Goal: Task Accomplishment & Management: Use online tool/utility

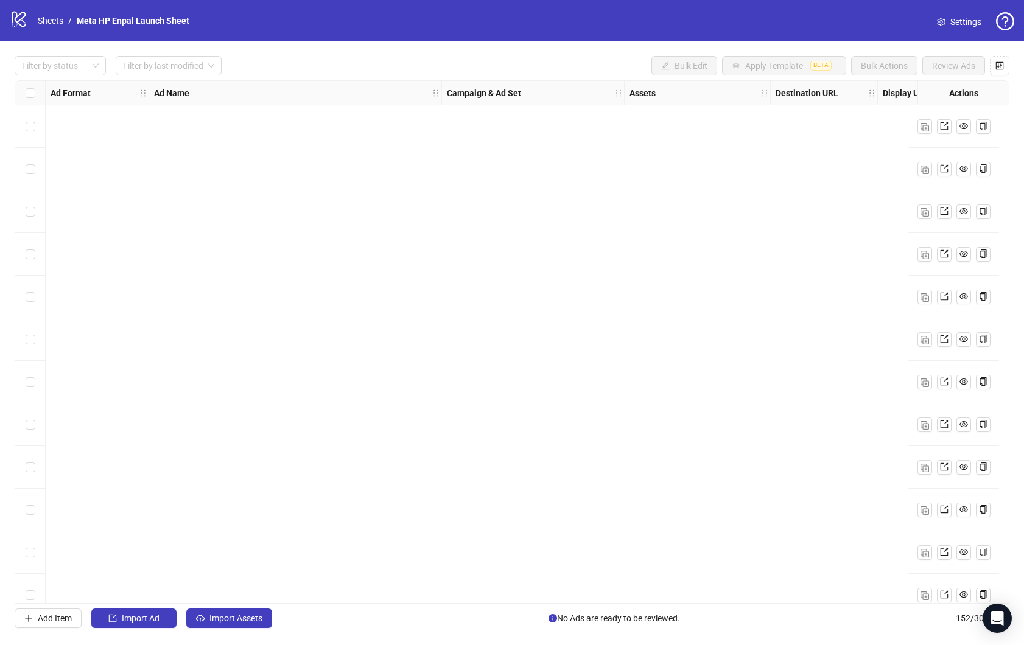
scroll to position [3502, 0]
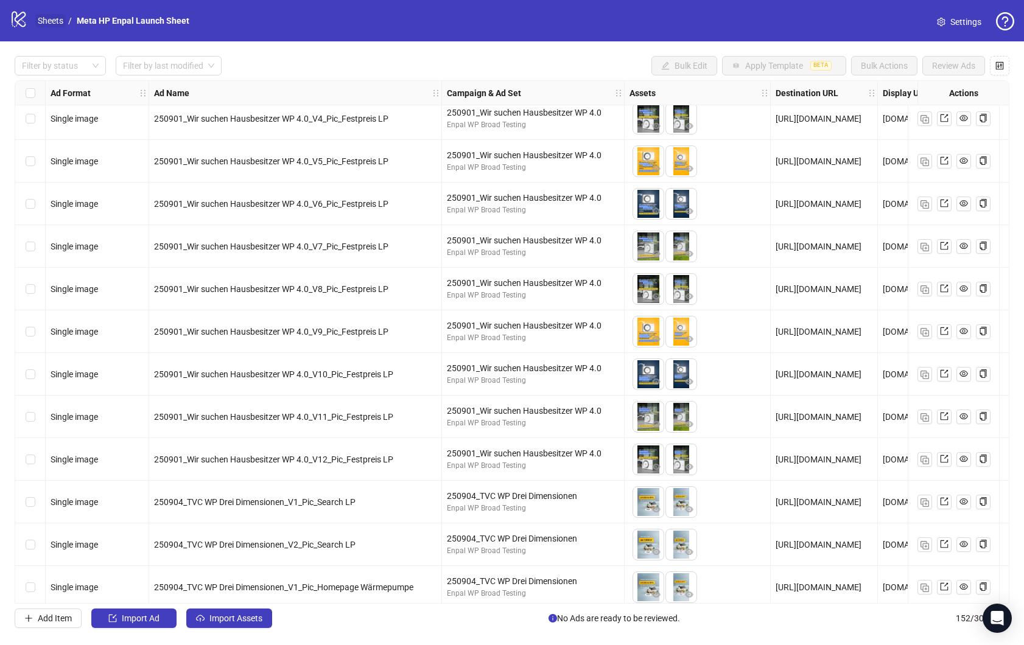
click at [51, 22] on link "Sheets" at bounding box center [50, 20] width 30 height 13
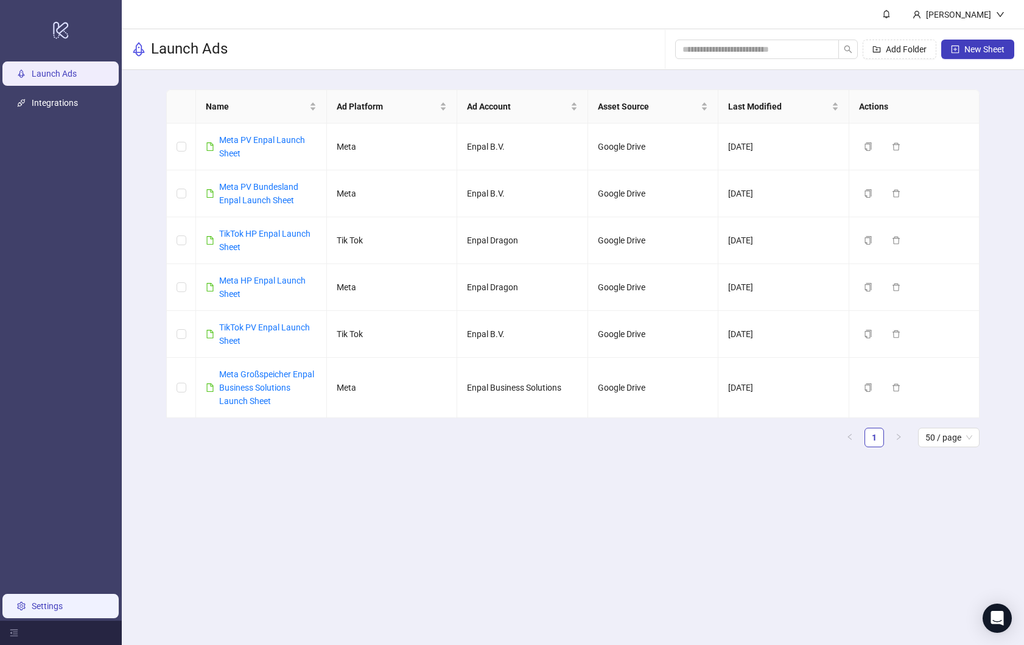
click at [49, 602] on link "Settings" at bounding box center [47, 606] width 31 height 10
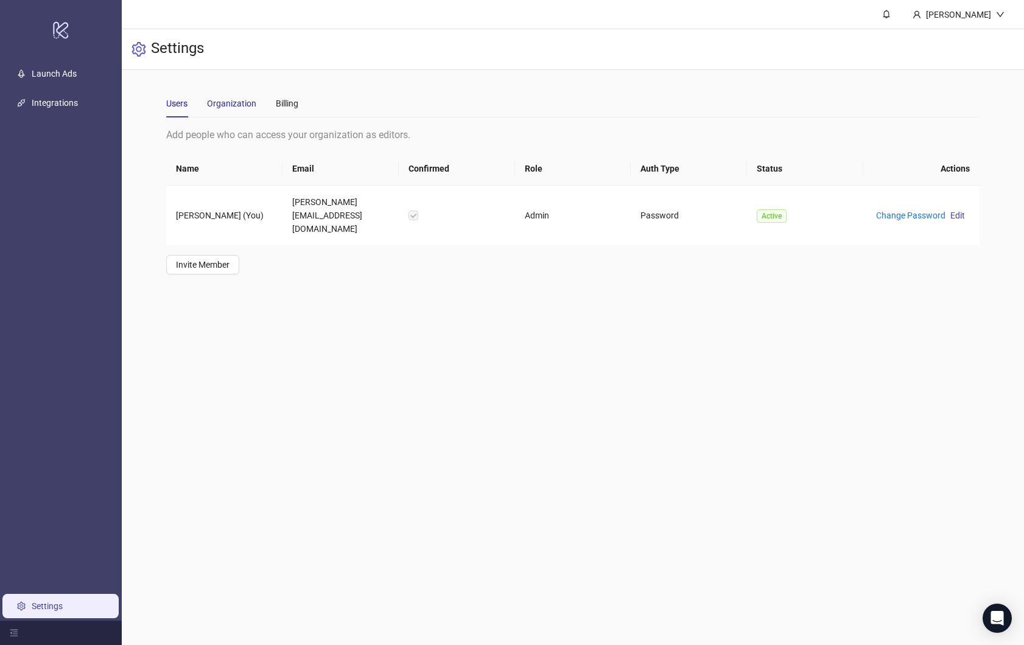
click at [234, 100] on div "Organization" at bounding box center [231, 103] width 49 height 13
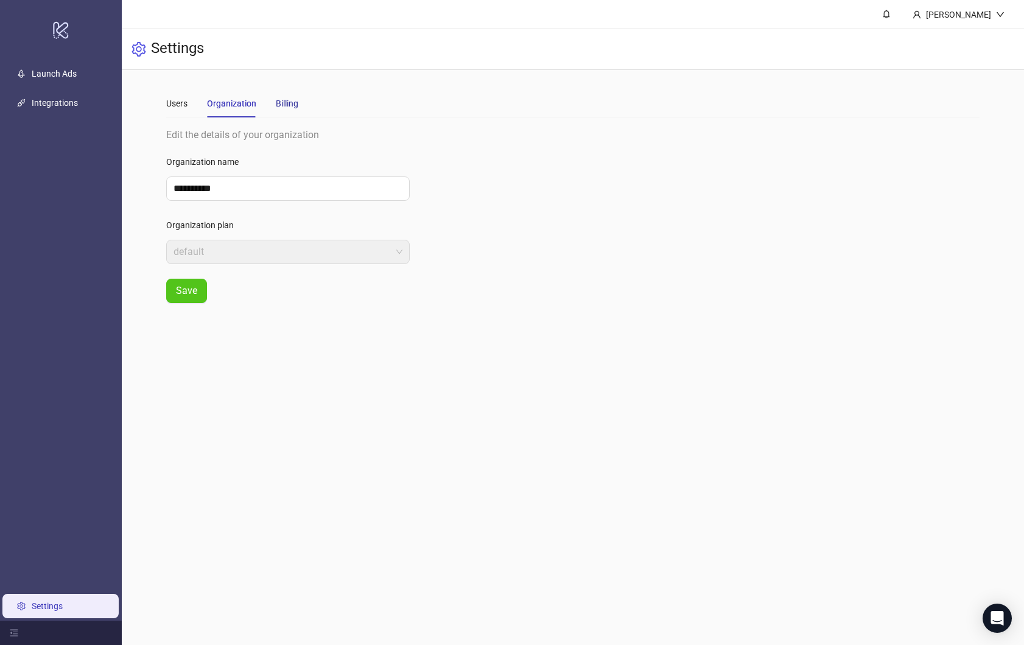
click at [284, 103] on div "Billing" at bounding box center [287, 103] width 23 height 13
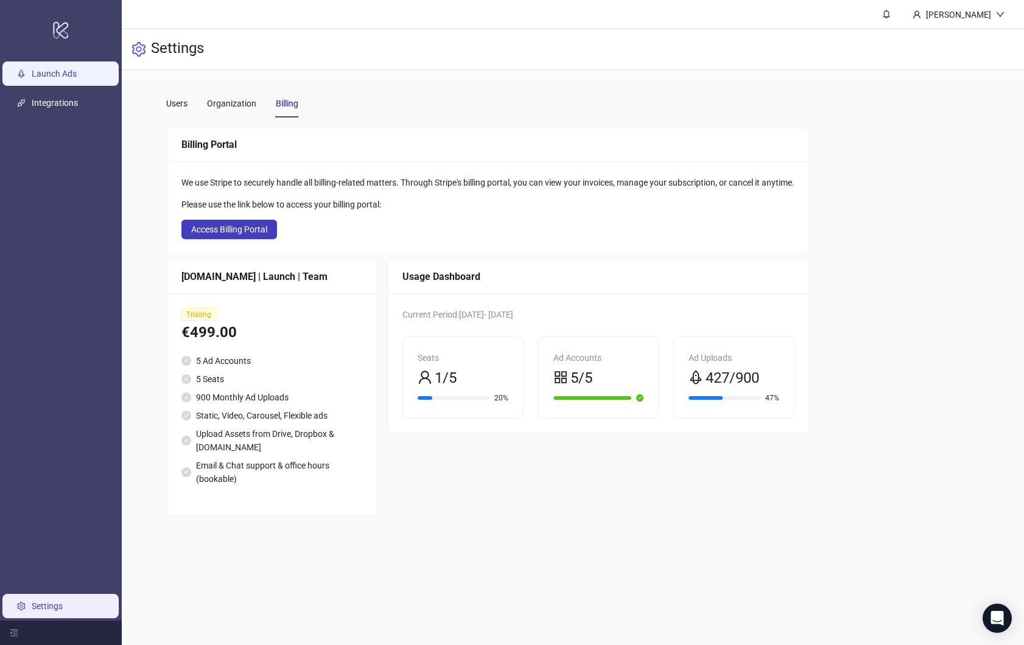
click at [53, 75] on link "Launch Ads" at bounding box center [54, 74] width 45 height 10
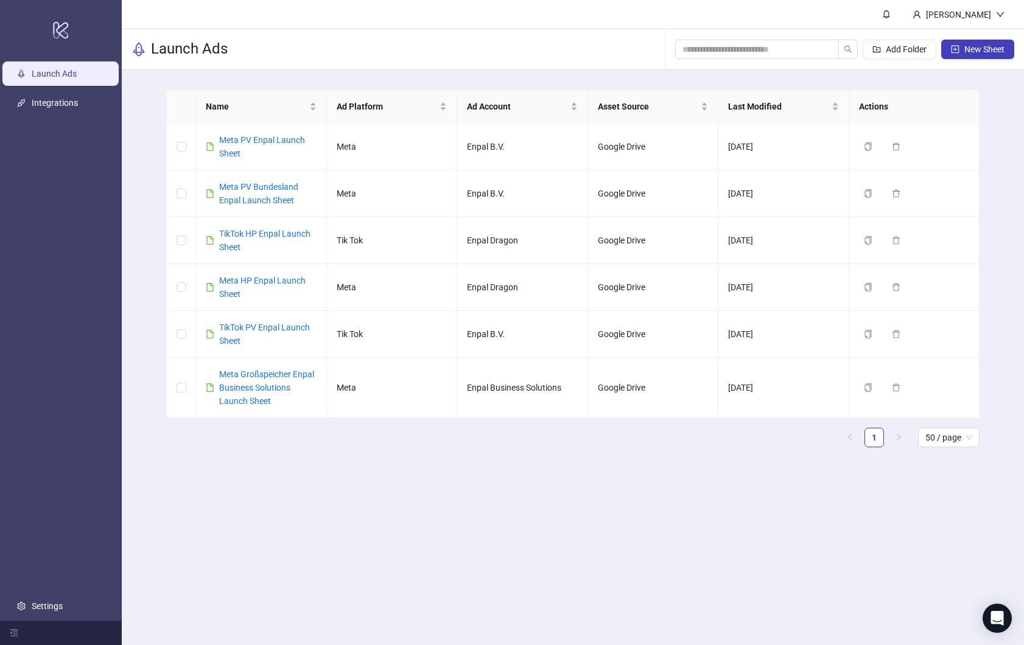
click at [239, 483] on main "[PERSON_NAME] Launch Ads Add Folder New Sheet Name Ad Platform Ad Account Asset…" at bounding box center [573, 322] width 902 height 645
click at [256, 281] on link "Meta HP Enpal Launch Sheet" at bounding box center [262, 287] width 86 height 23
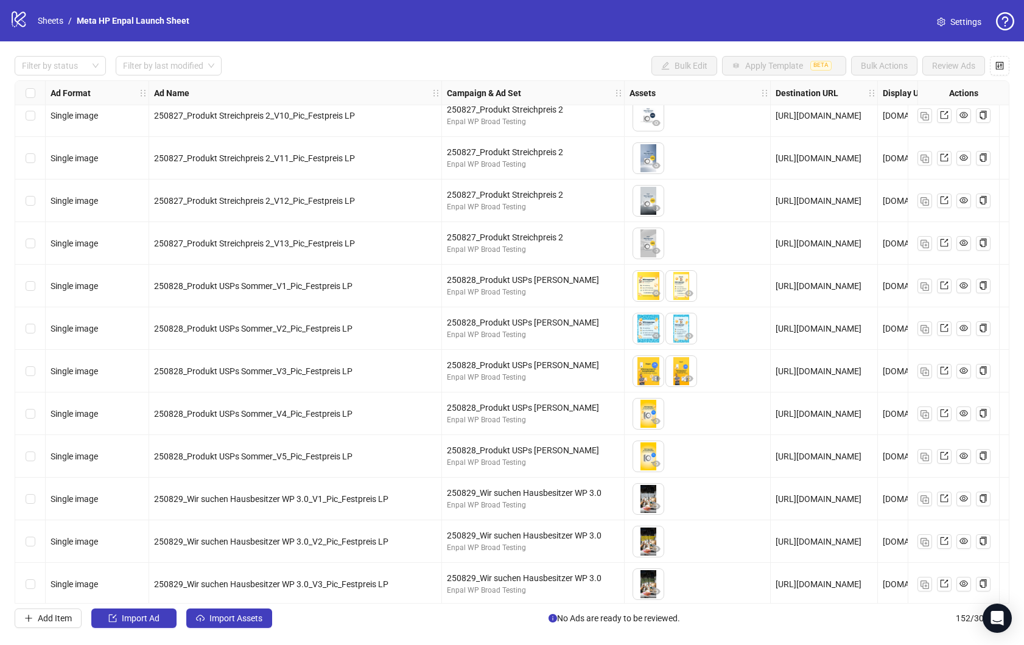
scroll to position [2907, 0]
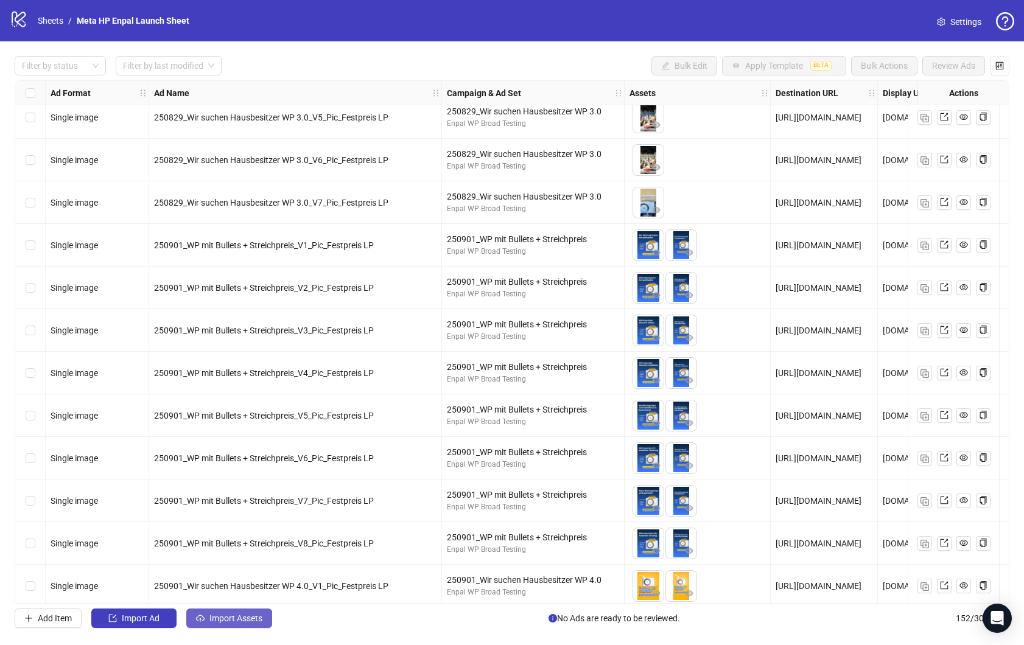
click at [240, 623] on button "Import Assets" at bounding box center [229, 618] width 86 height 19
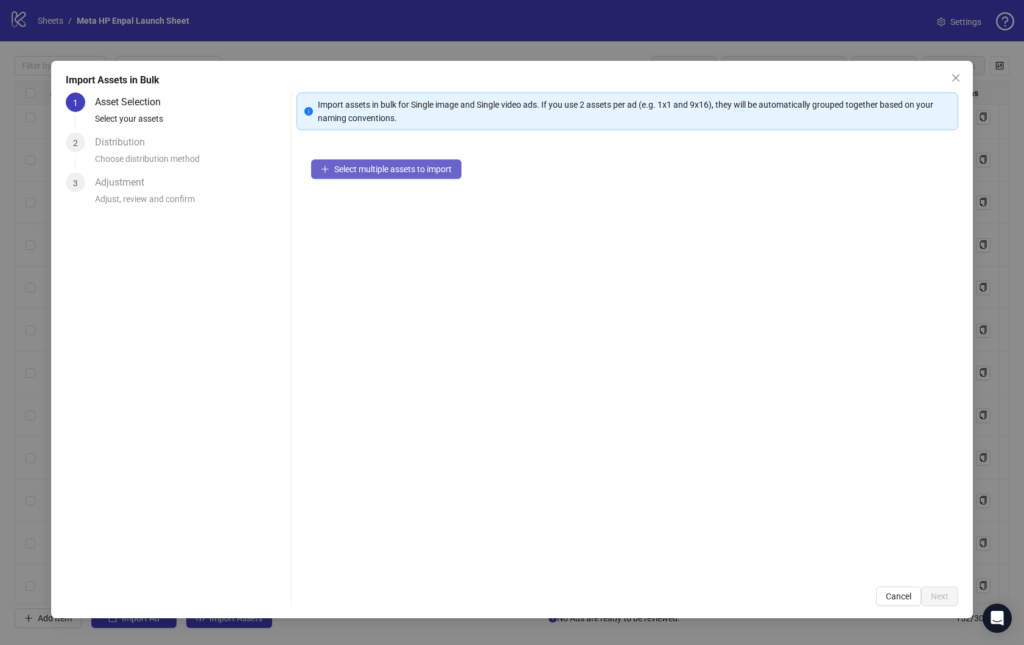
click at [408, 172] on span "Select multiple assets to import" at bounding box center [392, 169] width 117 height 10
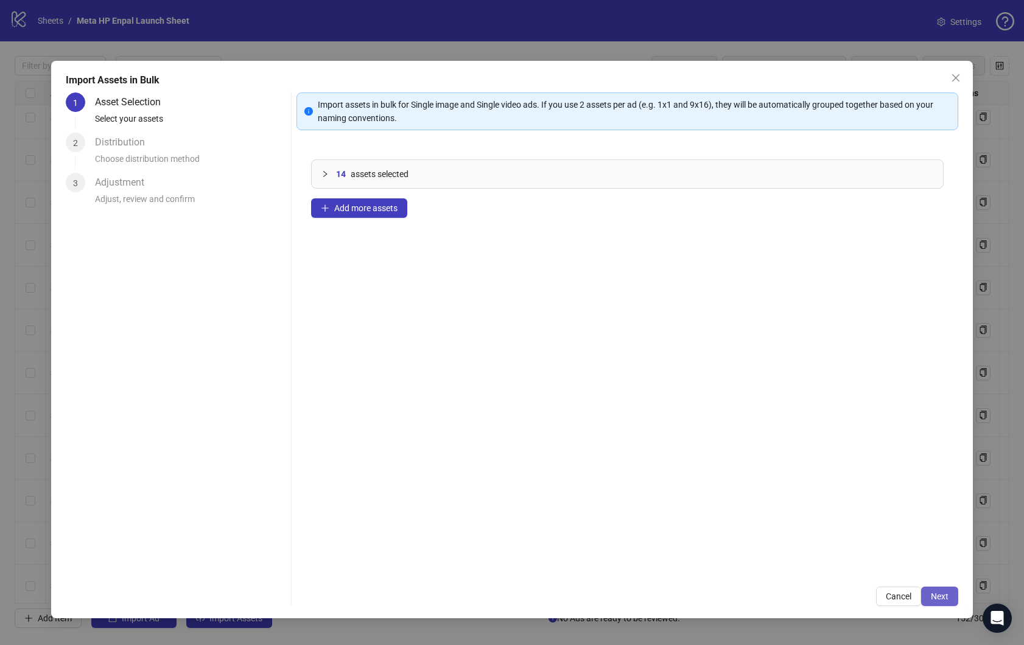
click at [934, 592] on span "Next" at bounding box center [940, 597] width 18 height 10
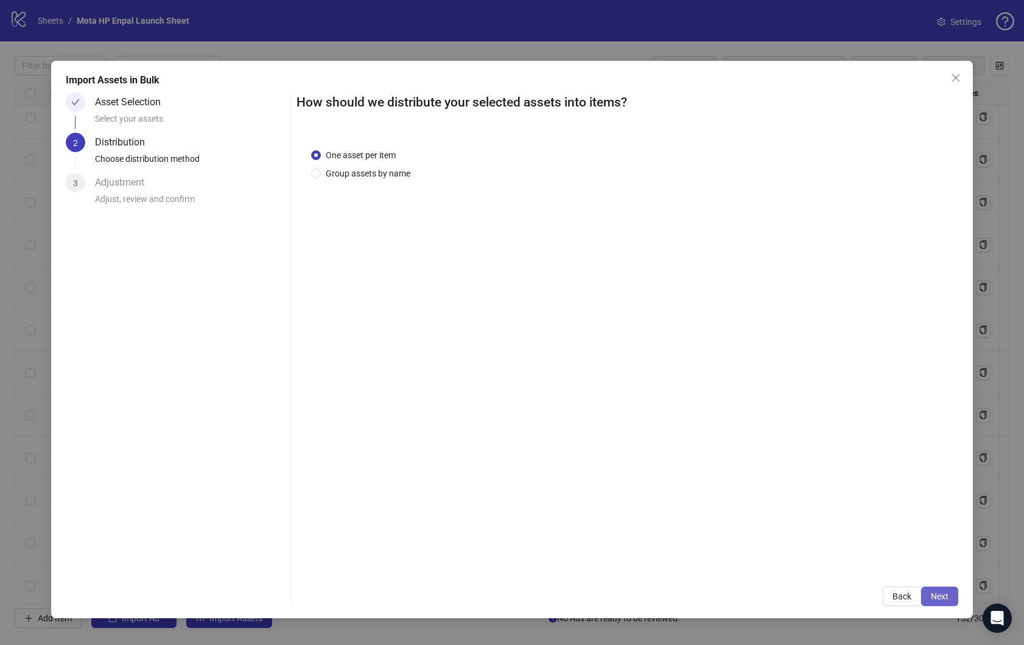
click at [941, 597] on span "Next" at bounding box center [940, 597] width 18 height 10
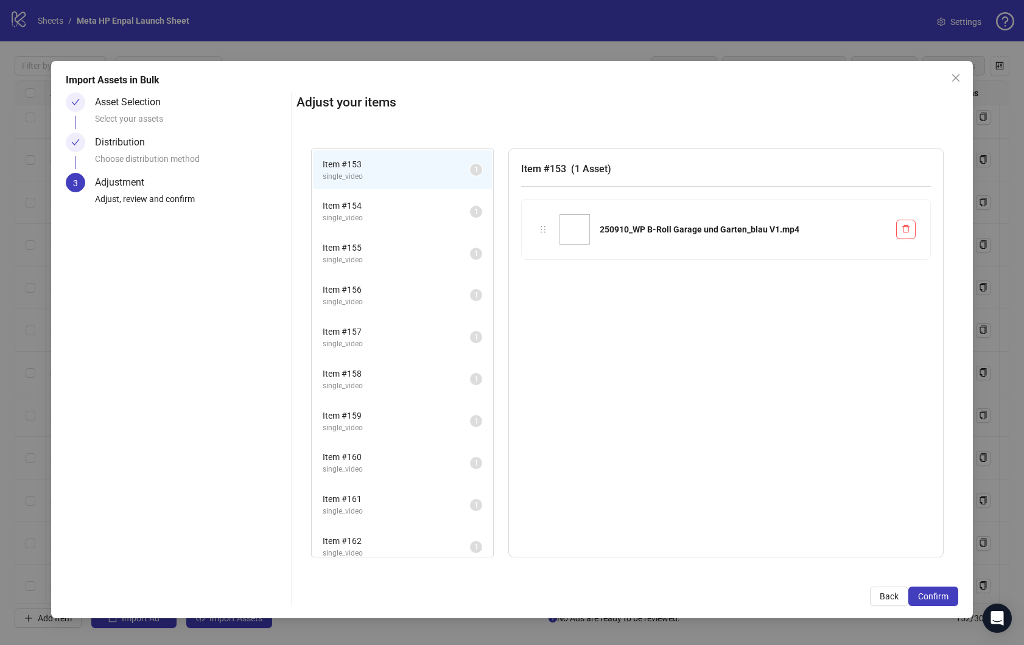
click at [941, 597] on span "Confirm" at bounding box center [933, 597] width 30 height 10
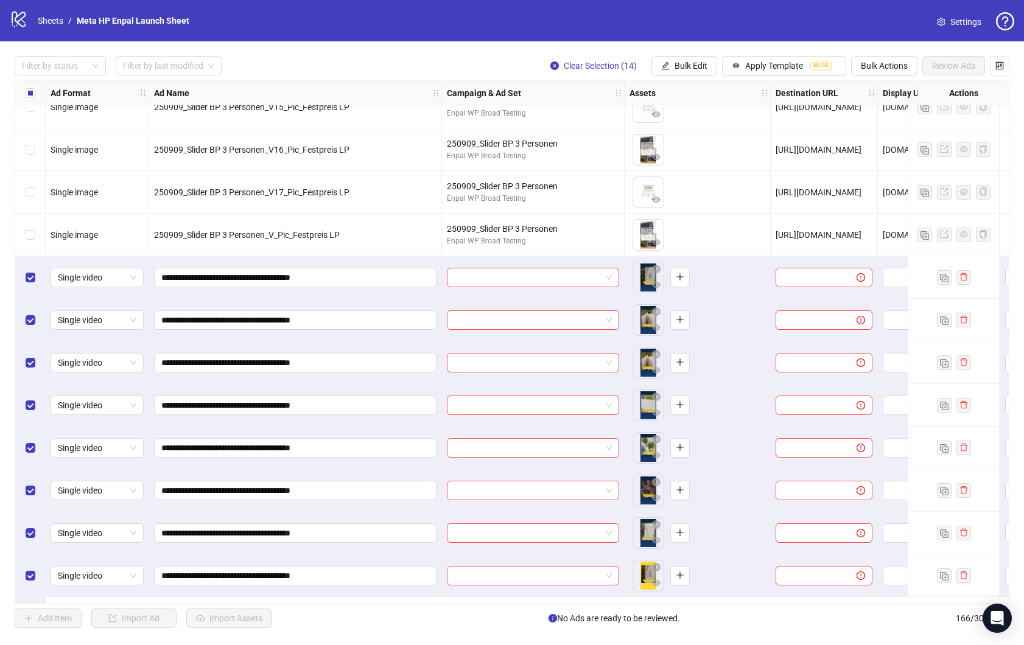
scroll to position [6262, 0]
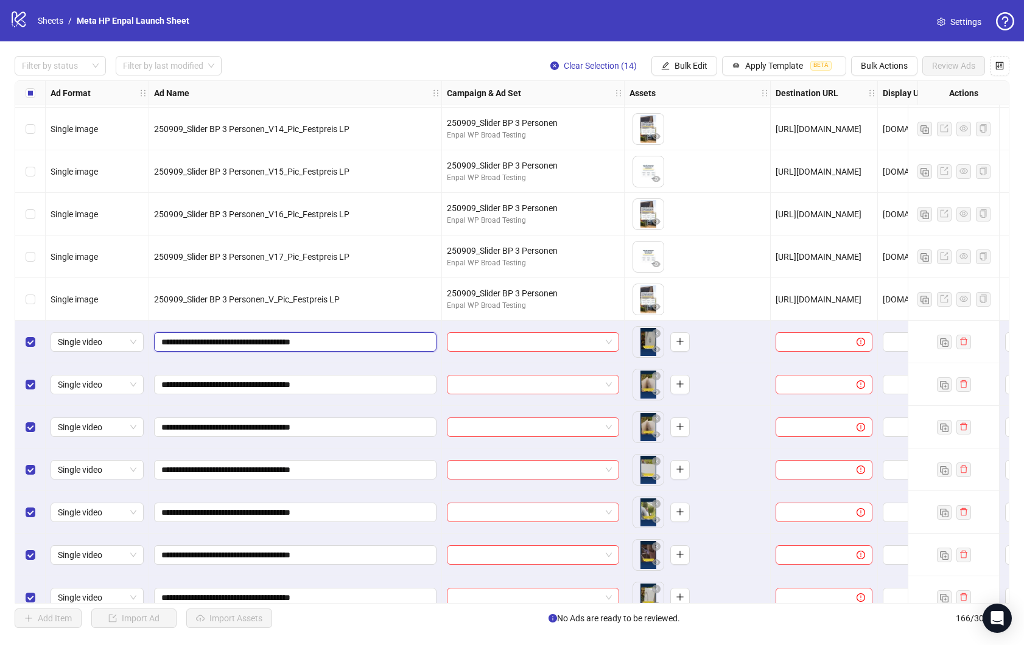
drag, startPoint x: 161, startPoint y: 342, endPoint x: 306, endPoint y: 339, distance: 144.3
click at [306, 339] on input "**********" at bounding box center [293, 341] width 265 height 13
click at [609, 345] on span at bounding box center [533, 342] width 158 height 18
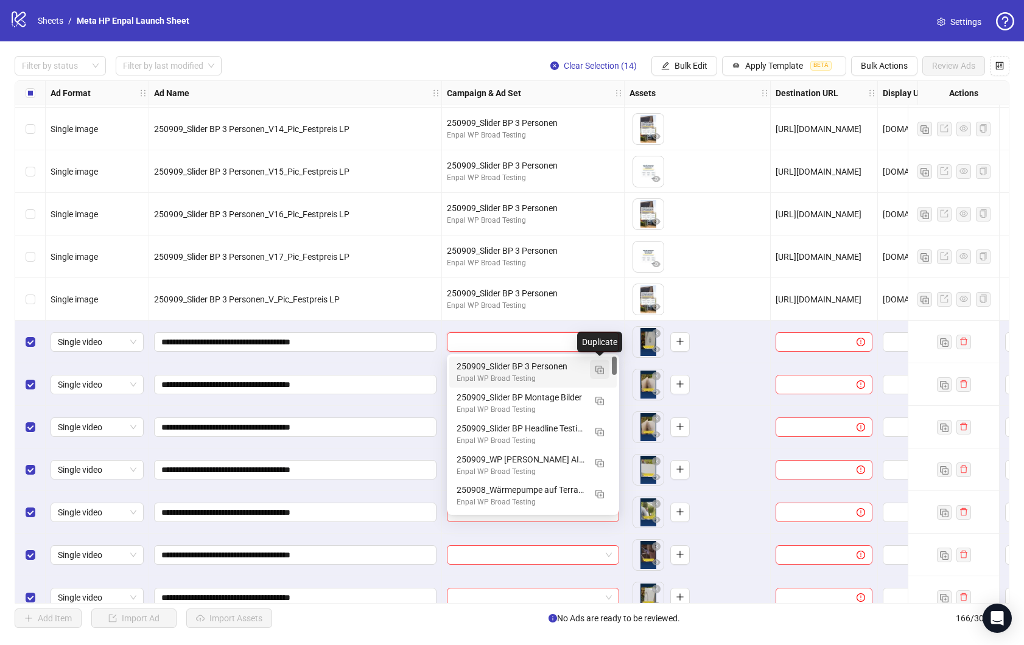
click at [599, 371] on img "button" at bounding box center [599, 370] width 9 height 9
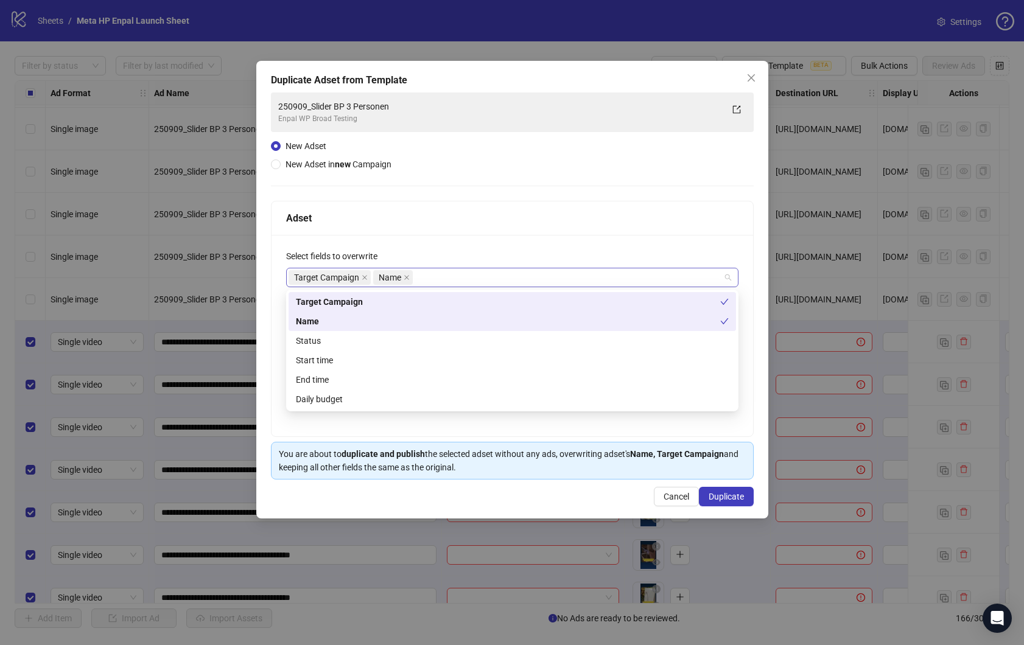
click at [470, 273] on div "Target Campaign Name" at bounding box center [506, 277] width 435 height 17
click at [367, 344] on div "Status" at bounding box center [512, 340] width 433 height 13
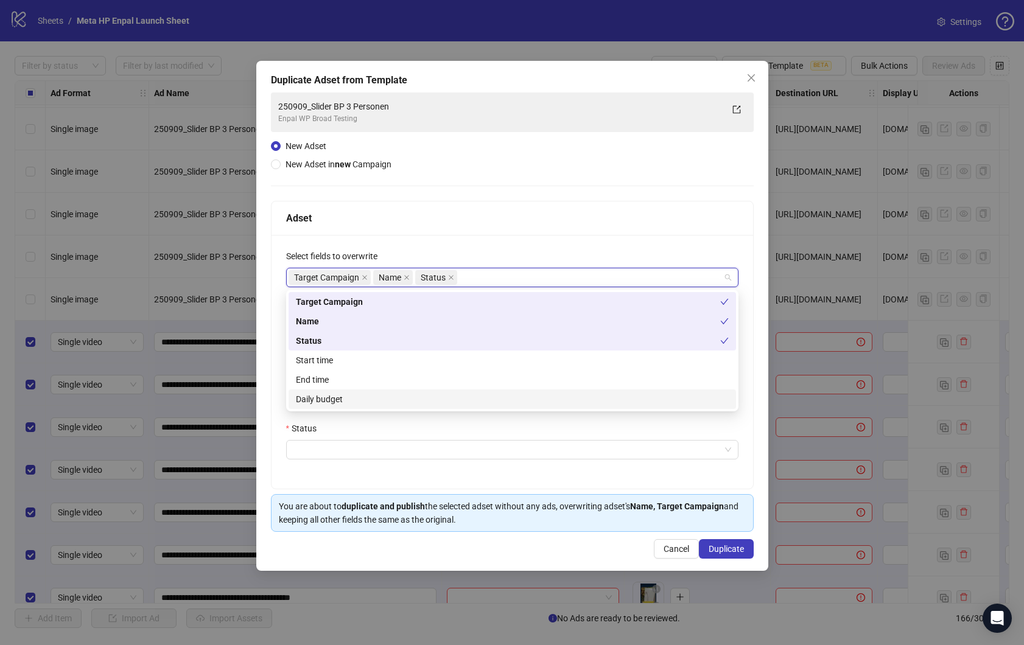
click at [352, 404] on div "Daily budget" at bounding box center [512, 399] width 433 height 13
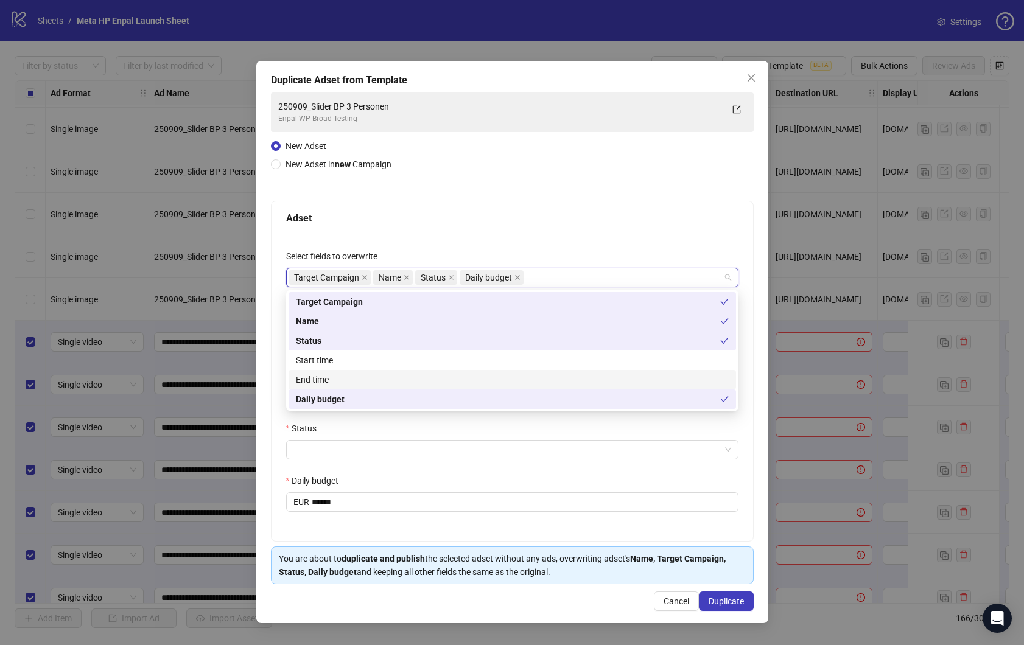
click at [264, 346] on div "**********" at bounding box center [512, 342] width 512 height 563
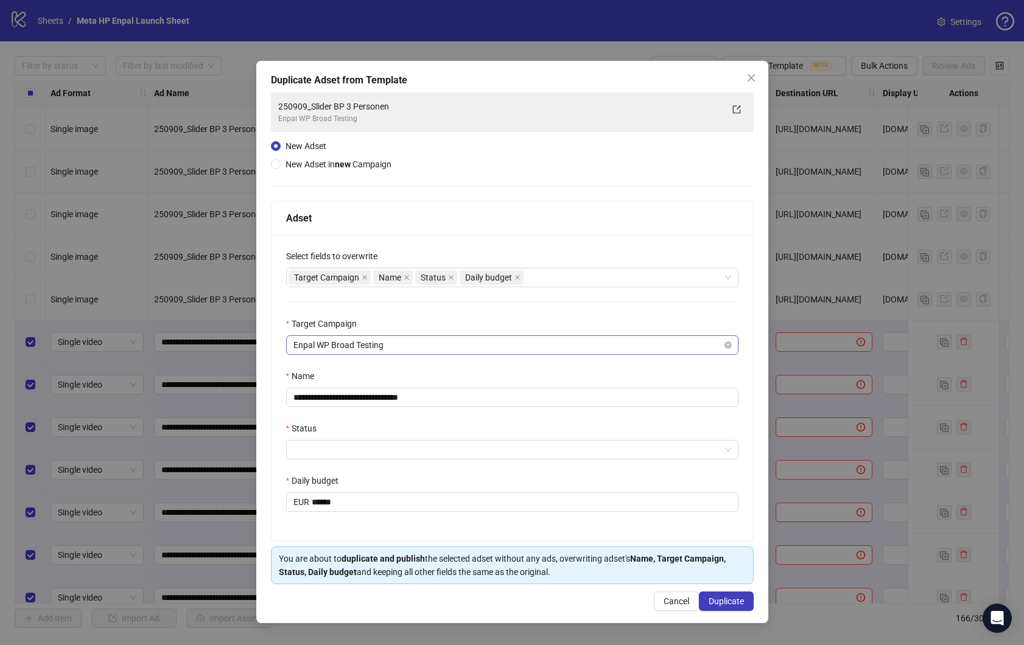
click at [373, 346] on span "Enpal WP Broad Testing" at bounding box center [512, 345] width 438 height 18
click at [272, 361] on div "**********" at bounding box center [513, 388] width 482 height 306
click at [391, 395] on input "**********" at bounding box center [512, 397] width 452 height 19
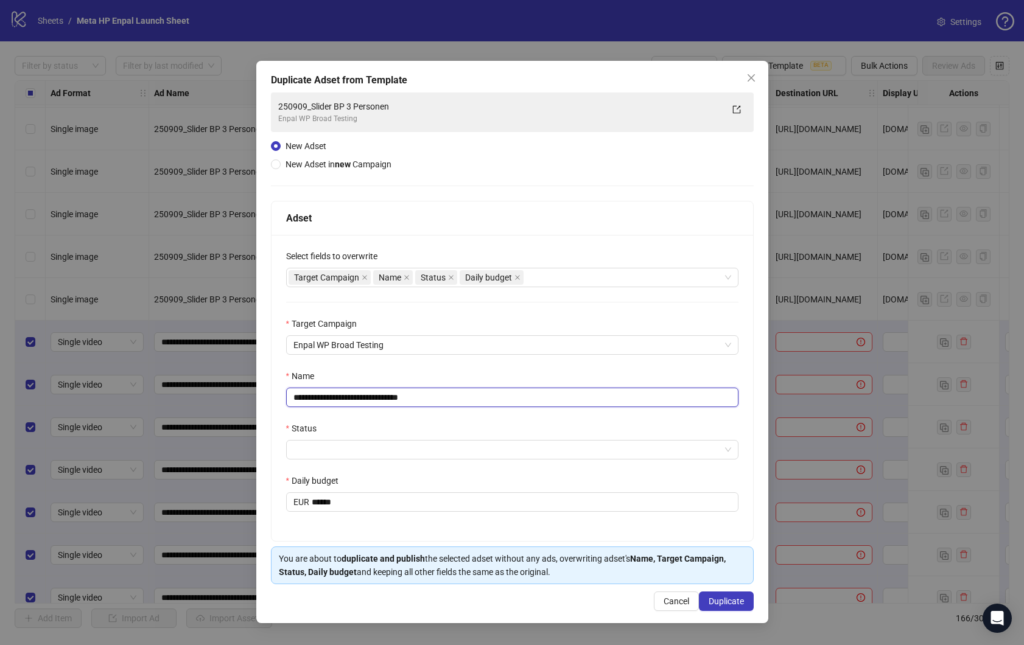
paste input "text"
type input "**********"
click at [461, 426] on div "Status" at bounding box center [512, 431] width 452 height 18
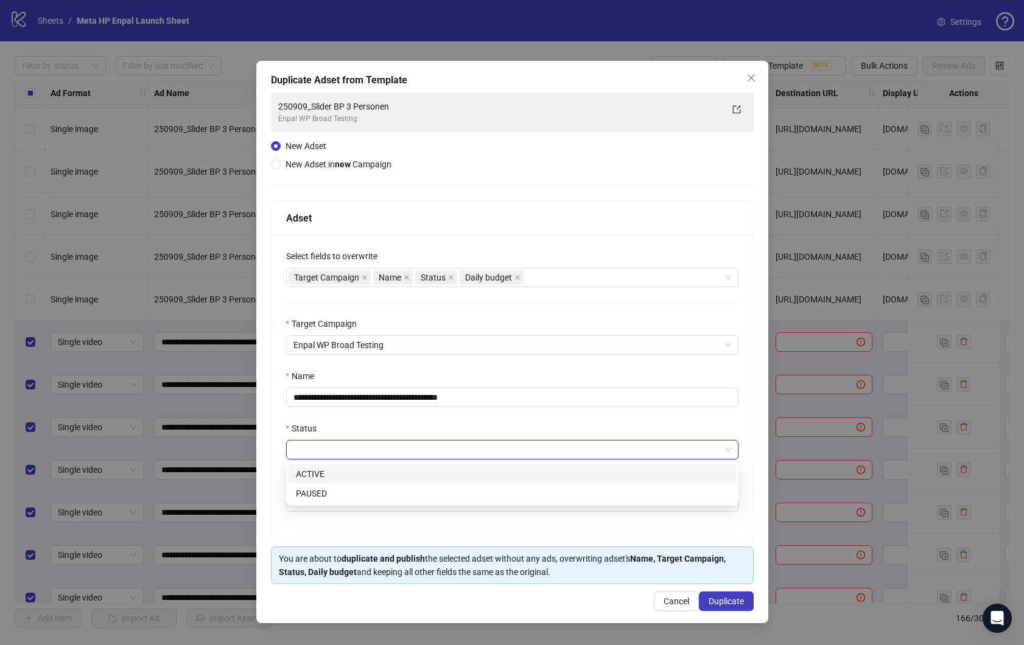
click at [396, 454] on input "Status" at bounding box center [506, 450] width 427 height 18
click at [334, 479] on div "ACTIVE" at bounding box center [512, 474] width 433 height 13
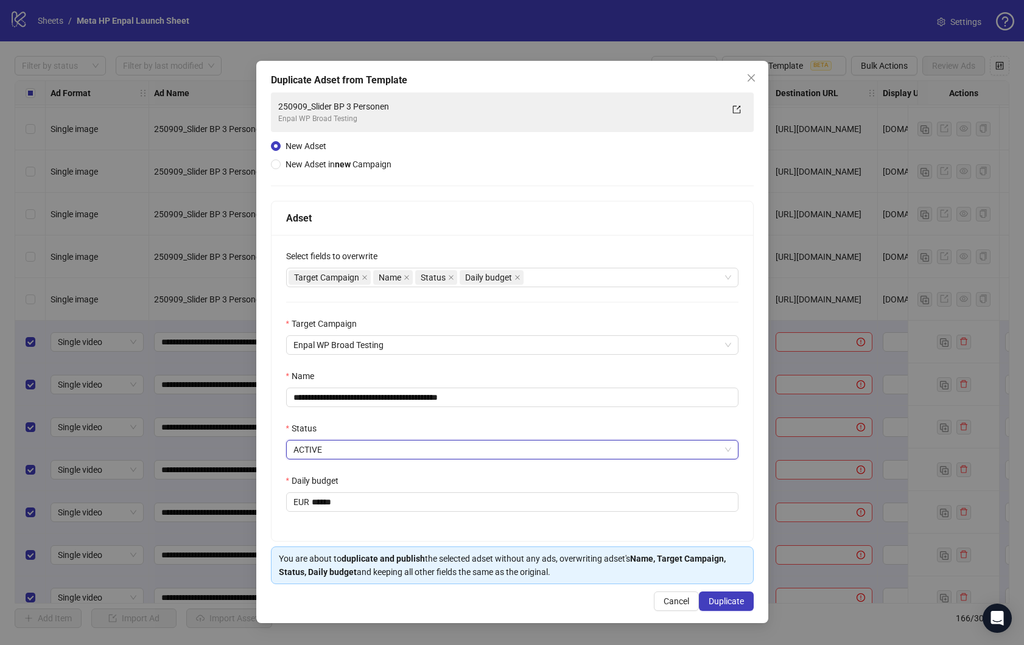
click at [345, 519] on div "**********" at bounding box center [513, 388] width 482 height 306
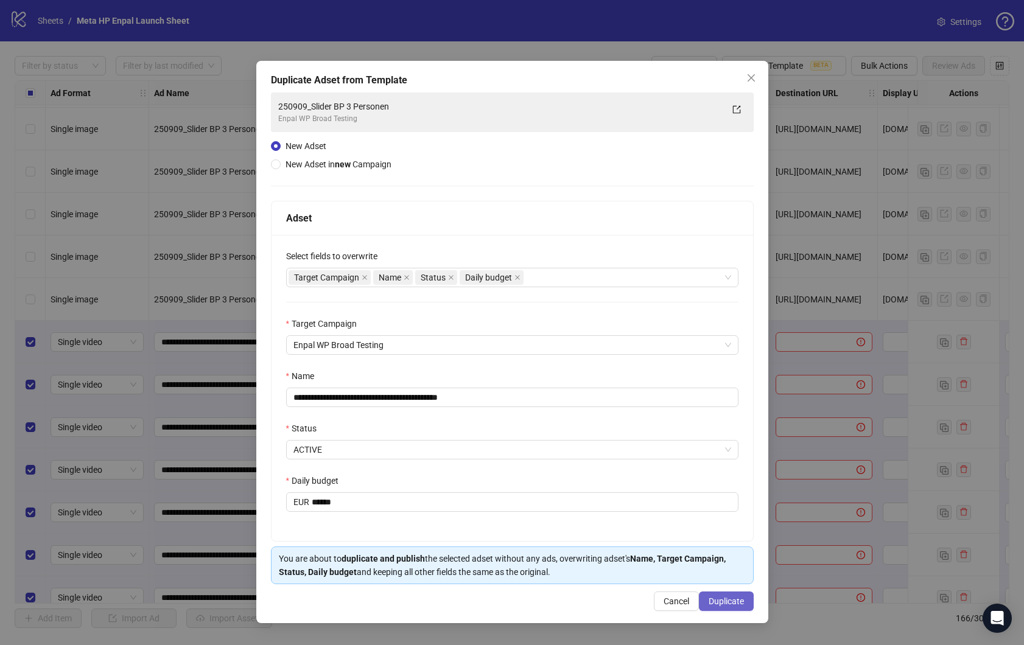
click at [729, 606] on span "Duplicate" at bounding box center [726, 602] width 35 height 10
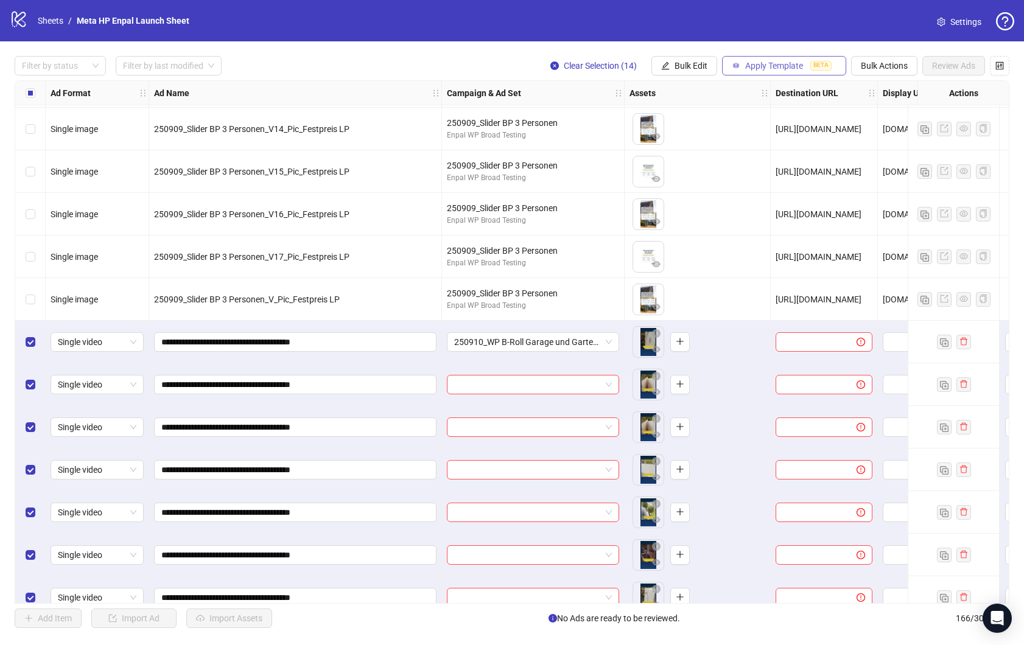
click at [795, 62] on span "Apply Template" at bounding box center [774, 66] width 58 height 10
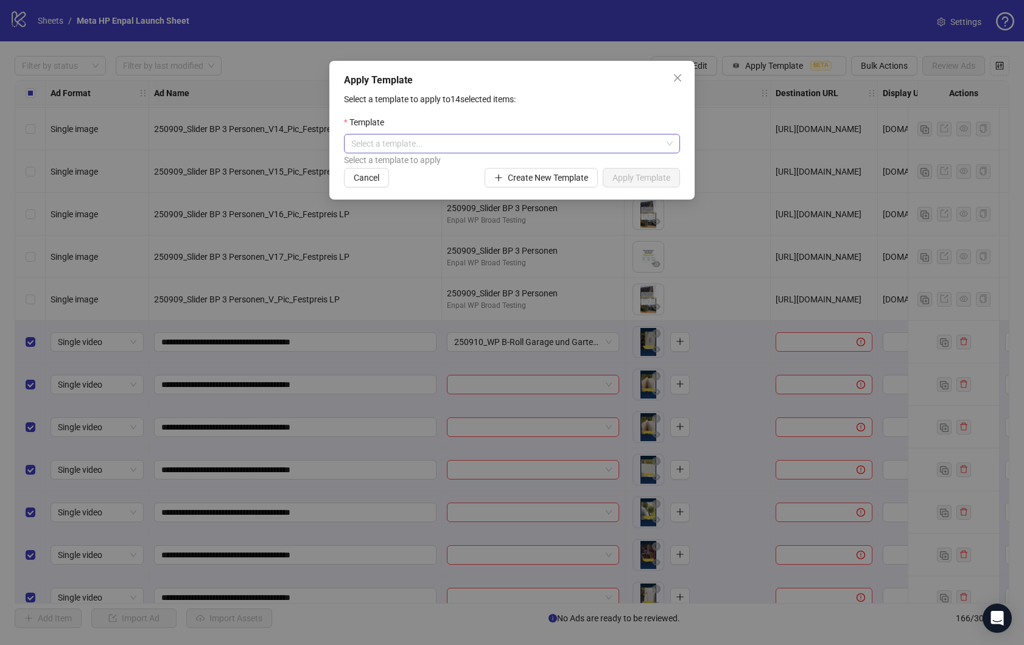
click at [584, 144] on input "search" at bounding box center [506, 144] width 310 height 18
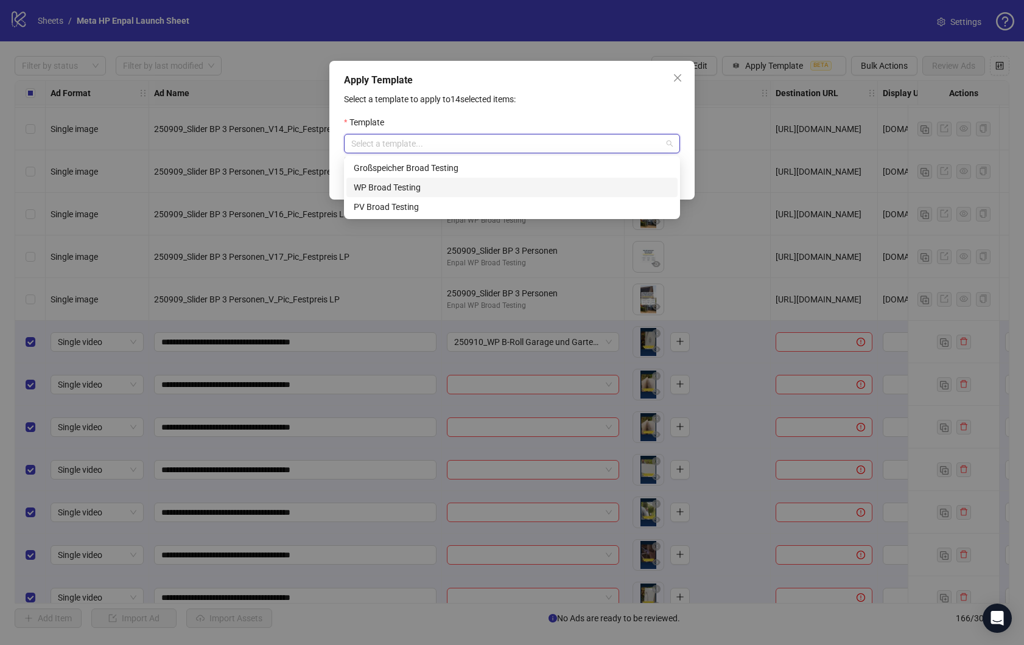
click at [446, 190] on div "WP Broad Testing" at bounding box center [512, 187] width 317 height 13
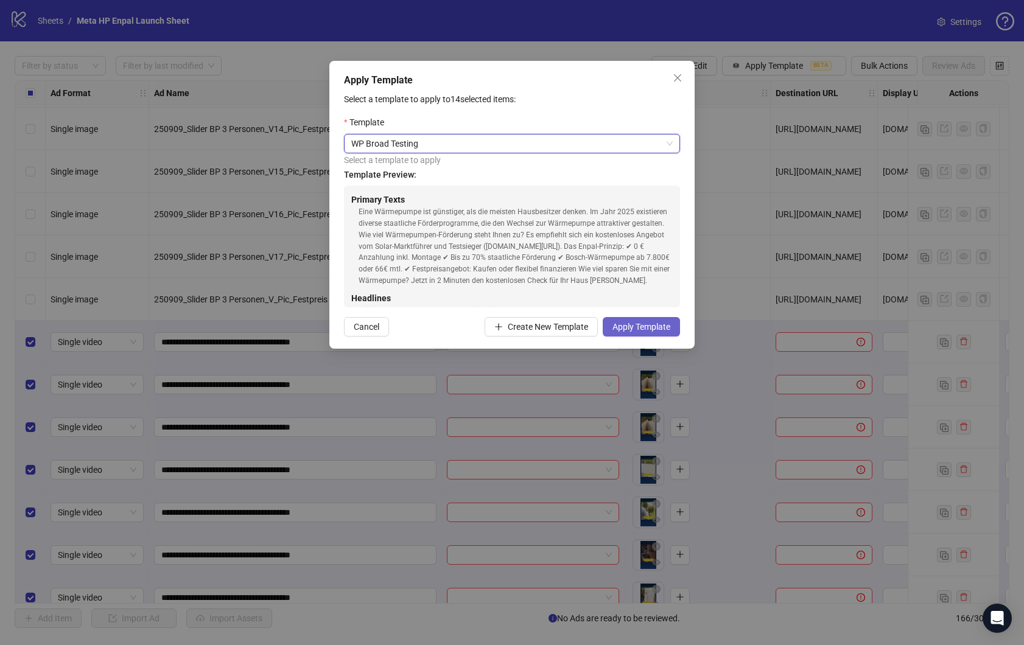
click at [636, 331] on span "Apply Template" at bounding box center [641, 327] width 58 height 10
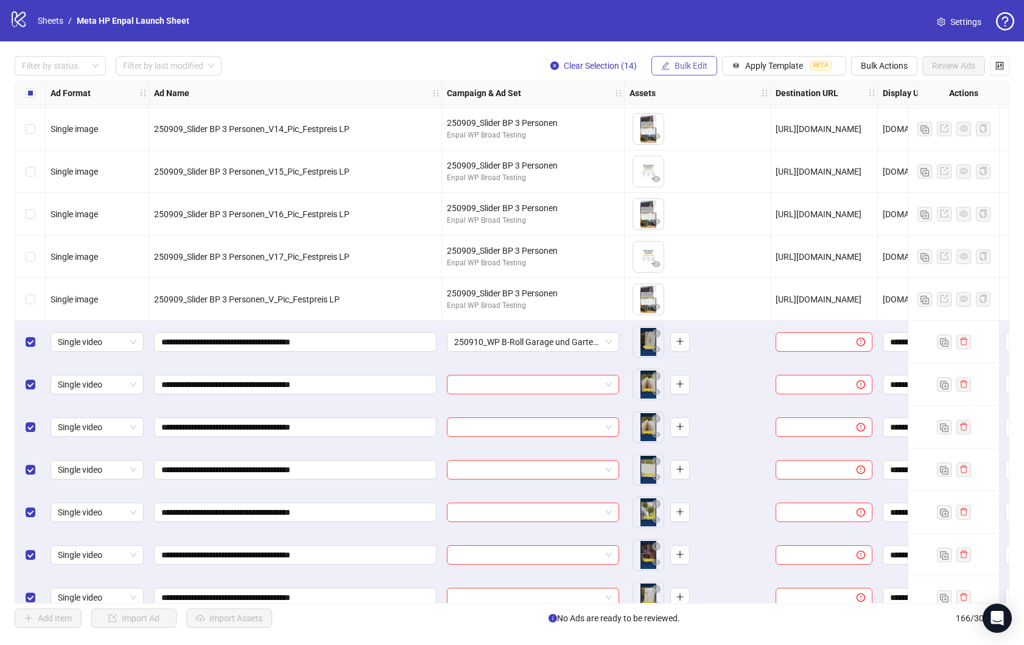
click at [699, 66] on span "Bulk Edit" at bounding box center [691, 66] width 33 height 10
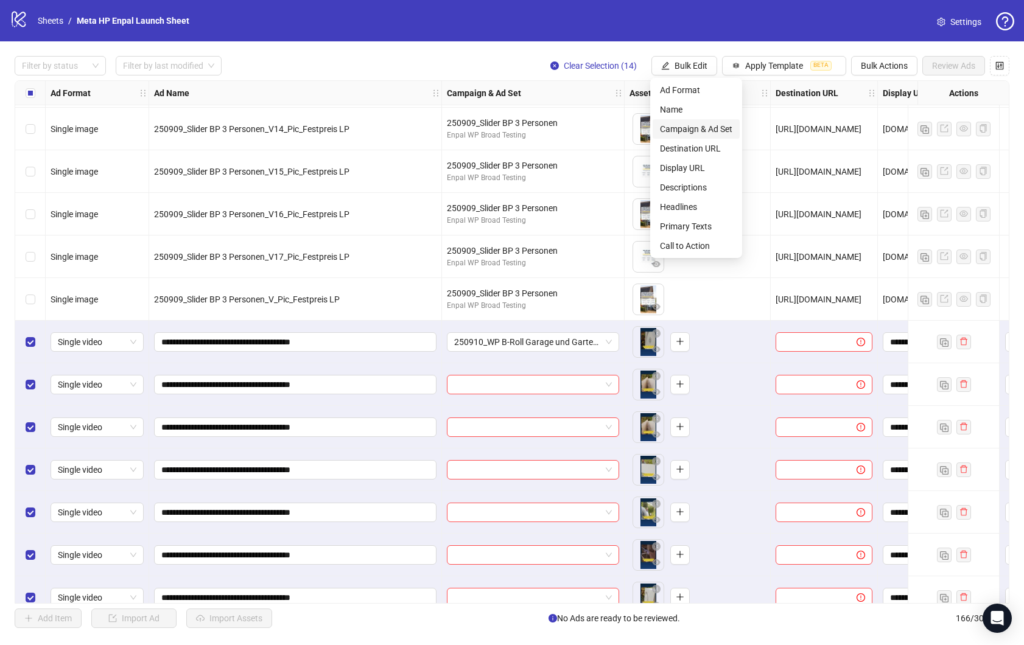
click at [706, 127] on span "Campaign & Ad Set" at bounding box center [696, 128] width 72 height 13
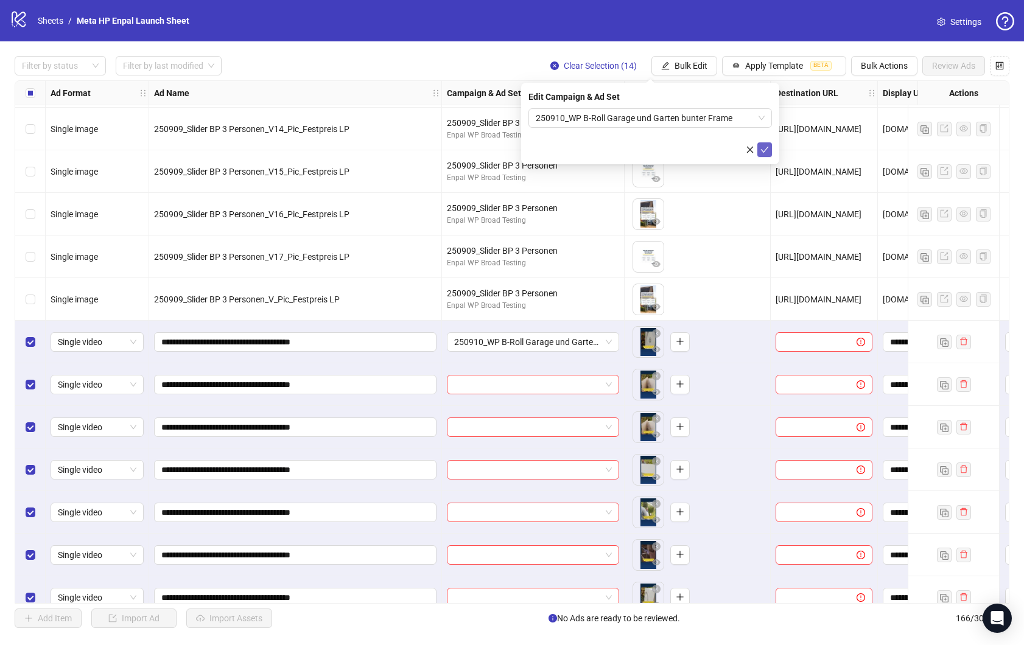
click at [764, 147] on icon "check" at bounding box center [764, 149] width 9 height 9
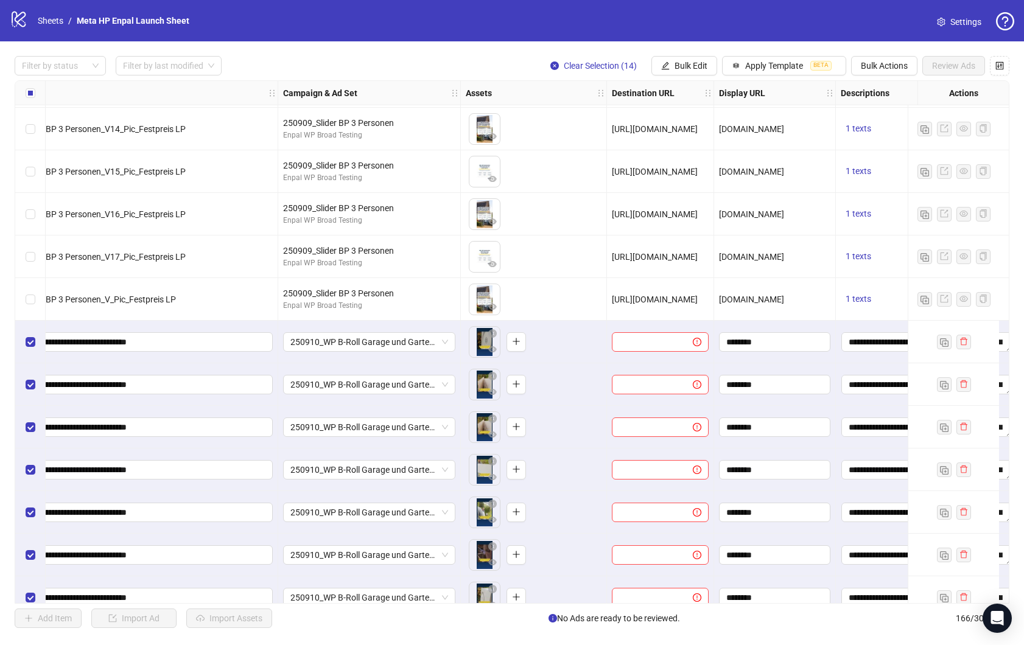
scroll to position [6262, 295]
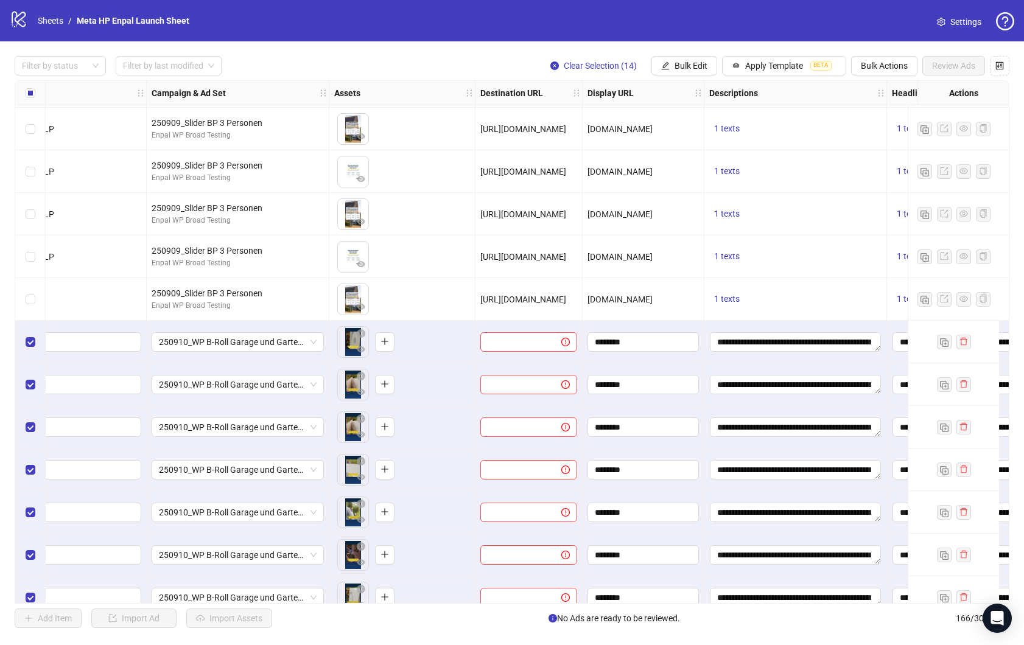
click at [522, 298] on span "[URL][DOMAIN_NAME]" at bounding box center [523, 300] width 86 height 10
copy span "[URL][DOMAIN_NAME]"
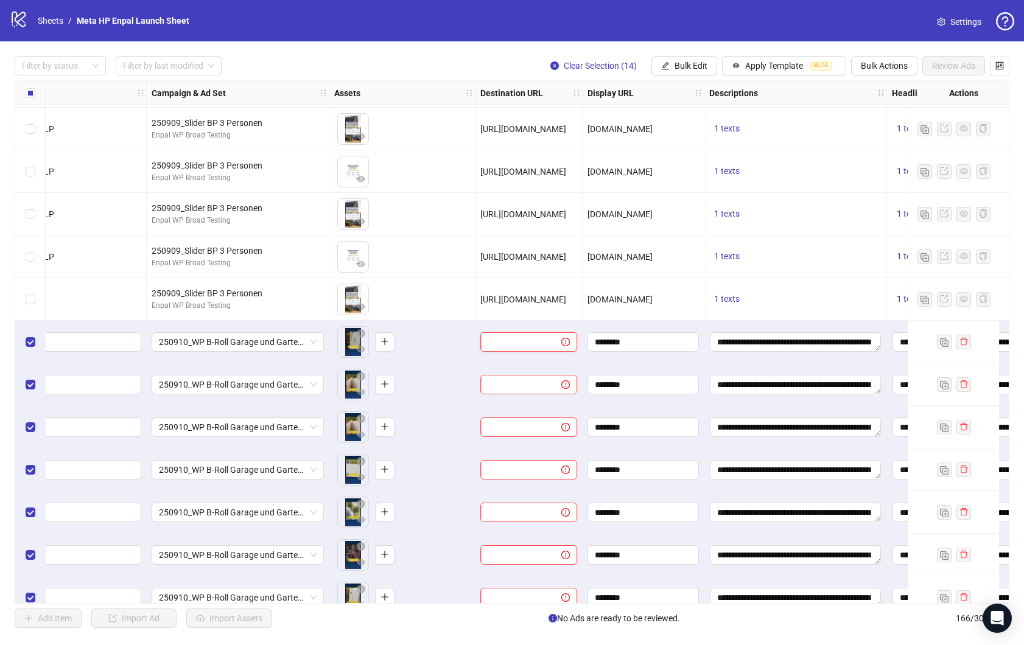
click at [530, 337] on input "text" at bounding box center [516, 341] width 57 height 13
click at [698, 61] on span "Bulk Edit" at bounding box center [691, 66] width 33 height 10
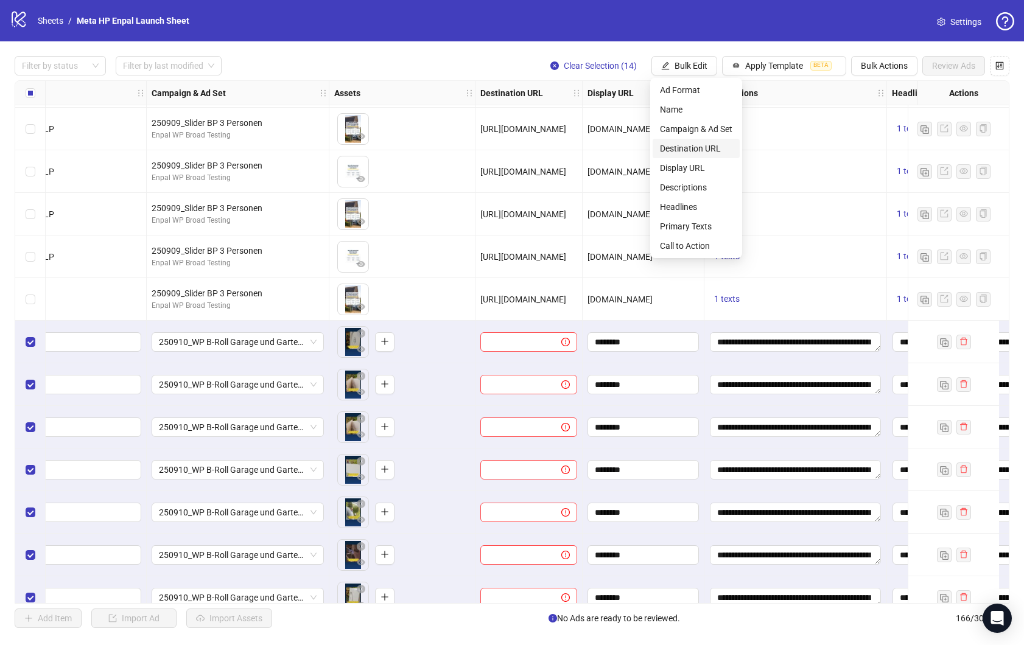
click at [698, 148] on span "Destination URL" at bounding box center [696, 148] width 72 height 13
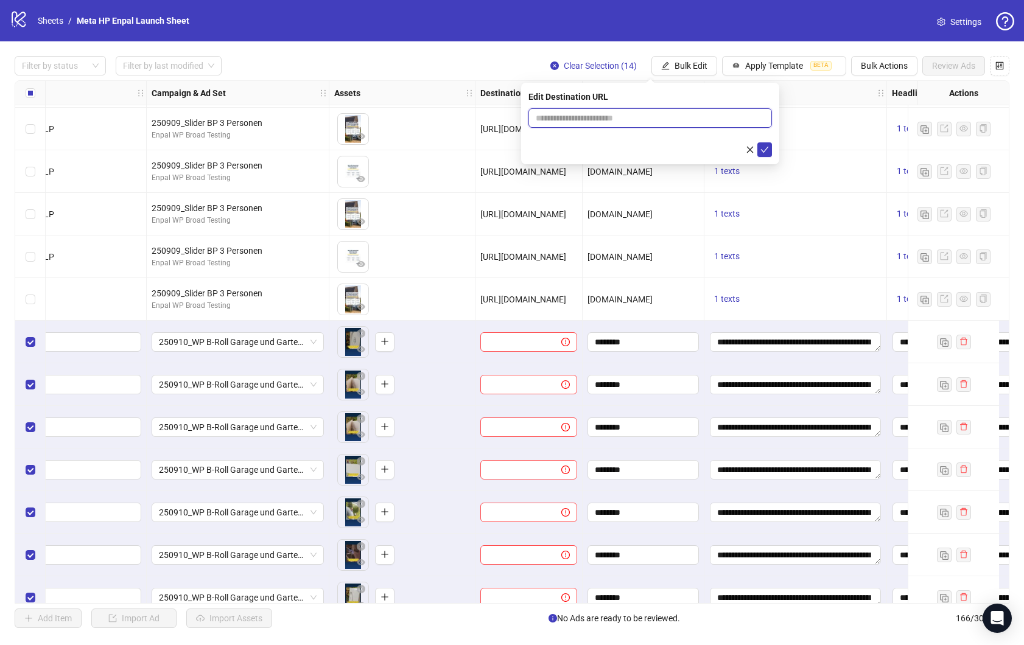
click at [682, 116] on input "text" at bounding box center [645, 117] width 219 height 13
paste input "**********"
type input "**********"
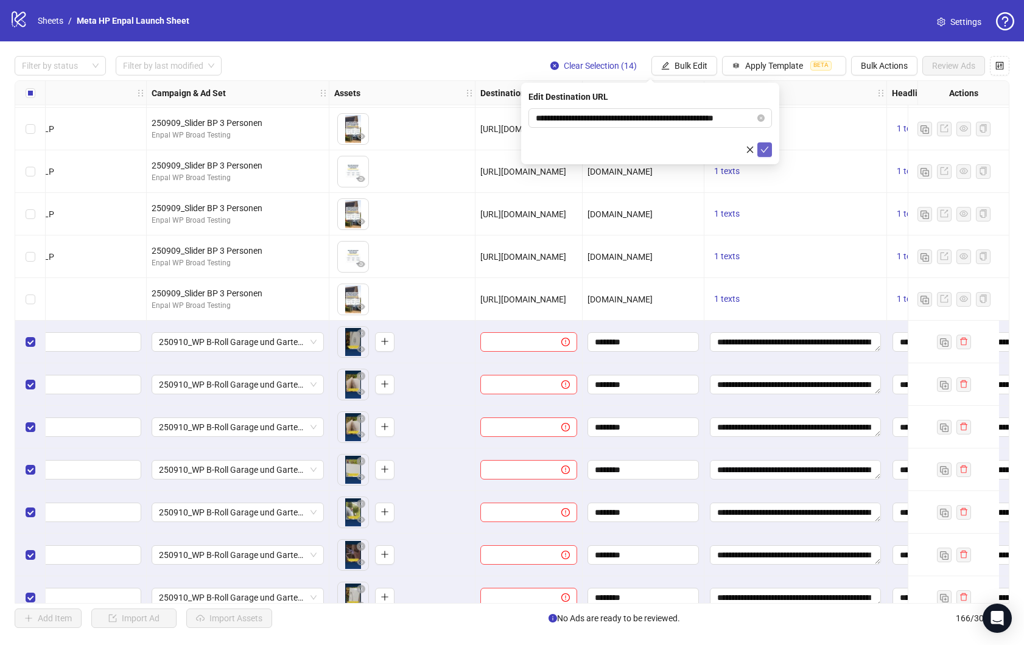
click at [765, 146] on icon "check" at bounding box center [764, 149] width 9 height 9
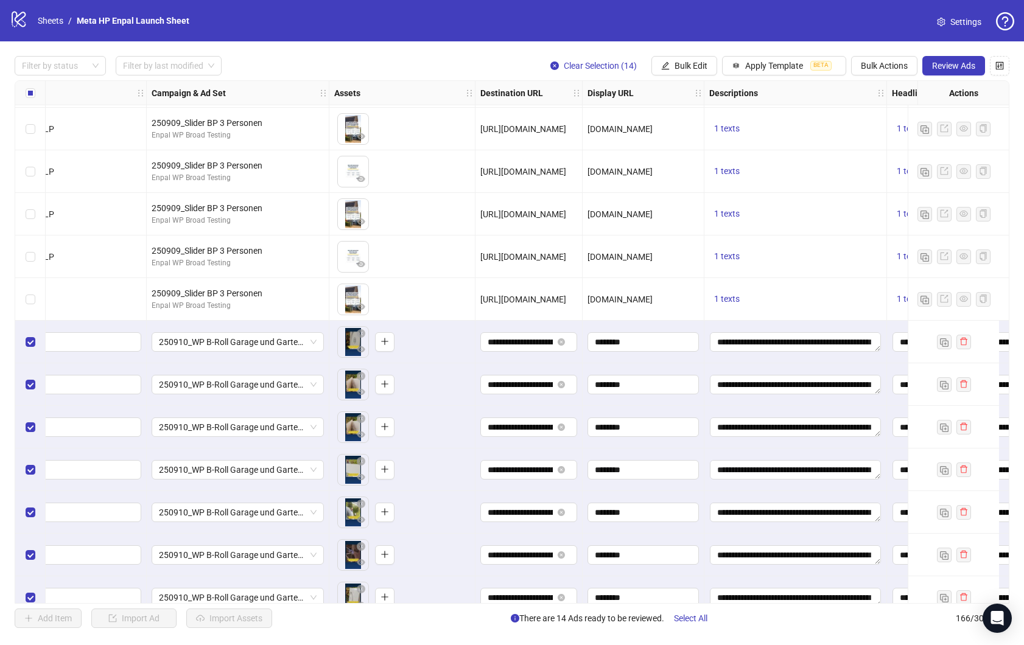
scroll to position [6262, 0]
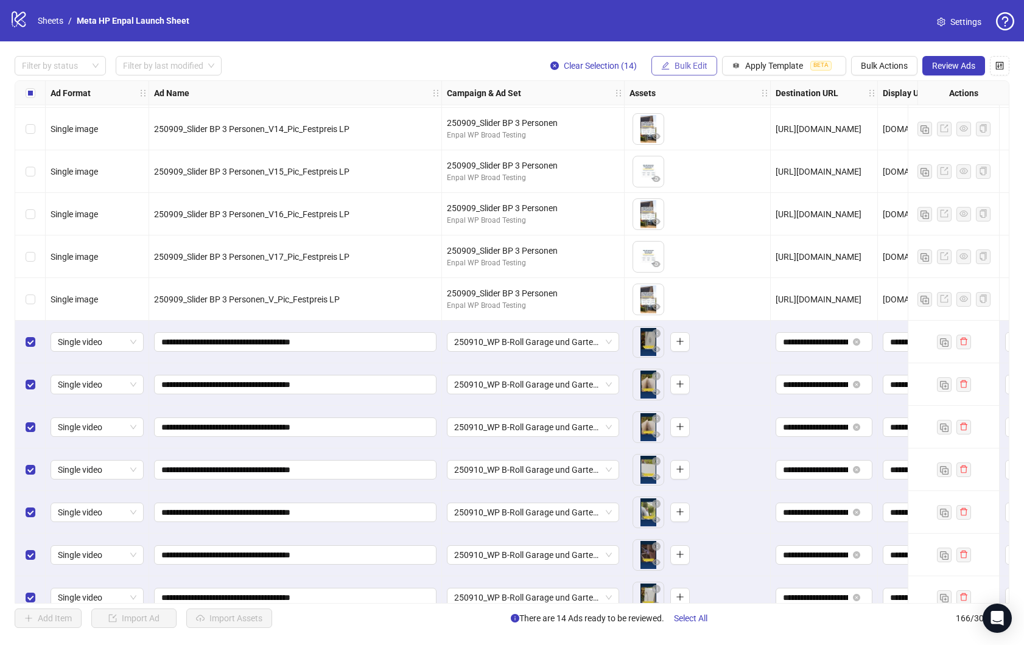
click at [675, 68] on span "Bulk Edit" at bounding box center [691, 66] width 33 height 10
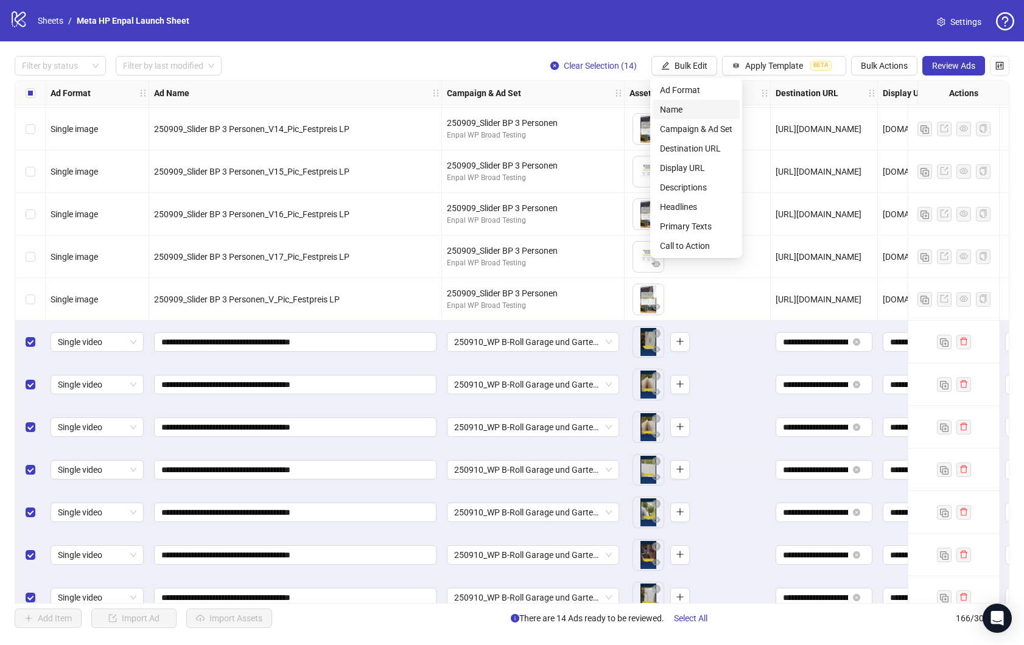
click at [700, 105] on span "Name" at bounding box center [696, 109] width 72 height 13
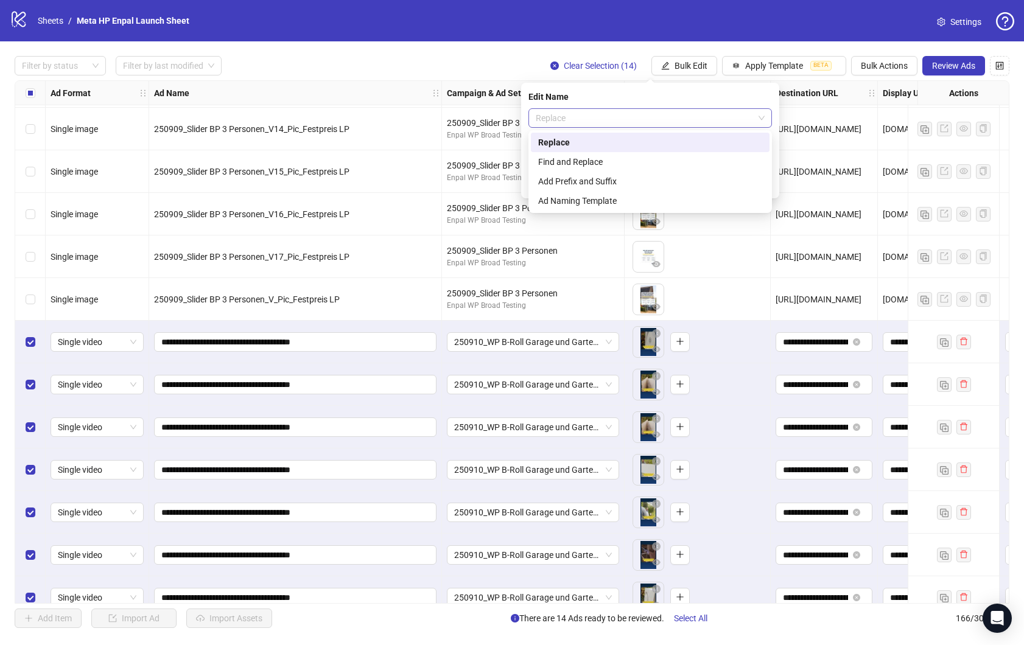
click at [701, 115] on span "Replace" at bounding box center [650, 118] width 229 height 18
click at [644, 182] on div "Add Prefix and Suffix" at bounding box center [650, 181] width 224 height 13
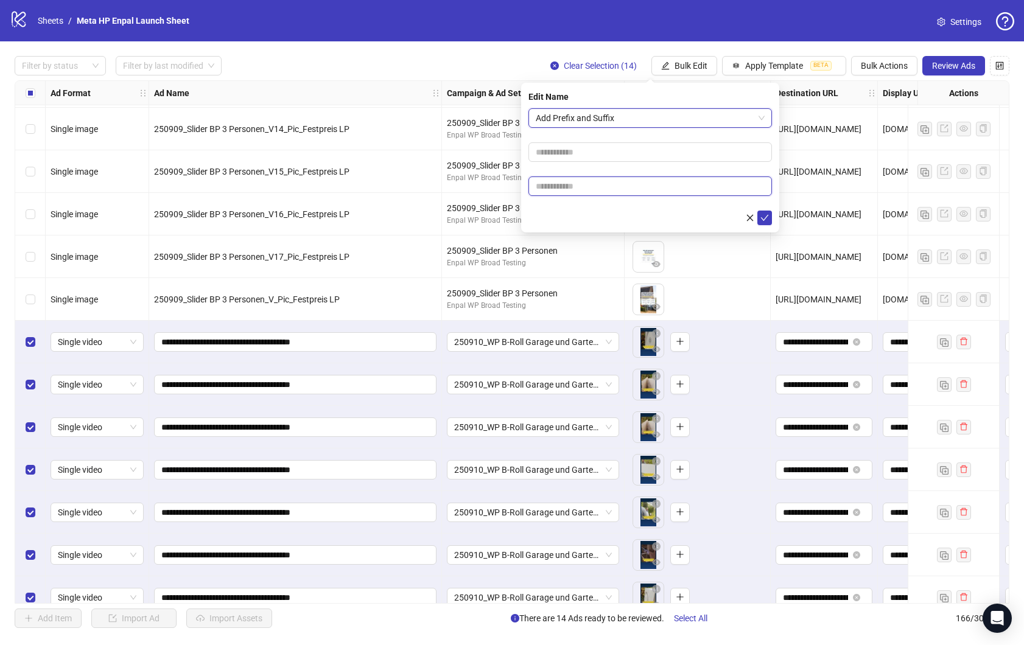
click at [620, 186] on input "text" at bounding box center [650, 186] width 244 height 19
type input "**********"
click at [768, 211] on button "submit" at bounding box center [764, 218] width 15 height 15
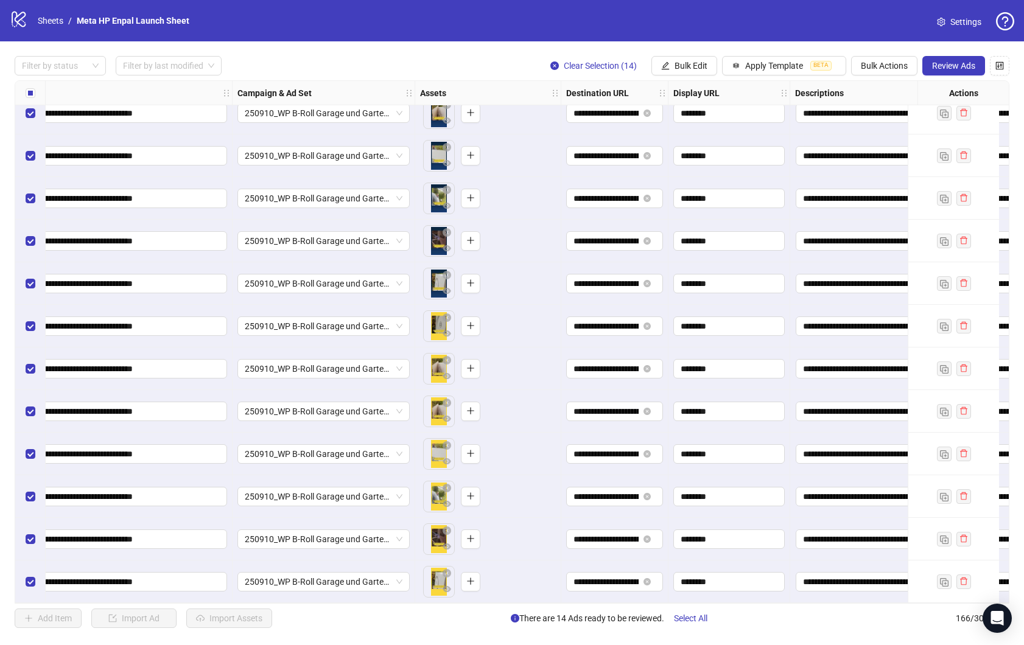
scroll to position [6581, 209]
click at [952, 66] on span "Review Ads" at bounding box center [953, 66] width 43 height 10
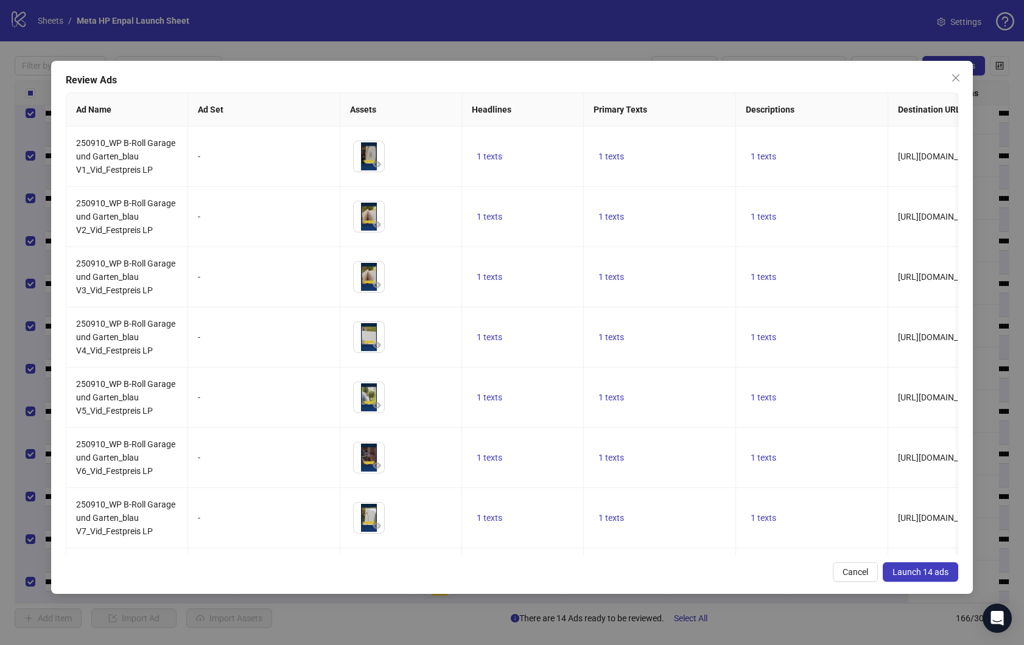
click at [913, 570] on span "Launch 14 ads" at bounding box center [920, 572] width 56 height 10
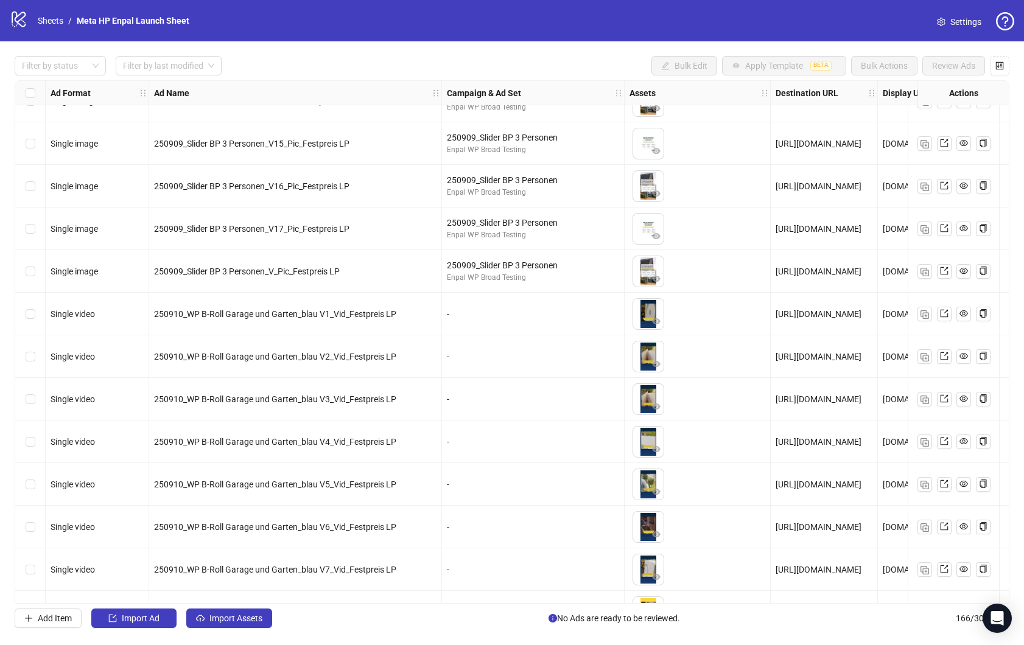
scroll to position [6581, 0]
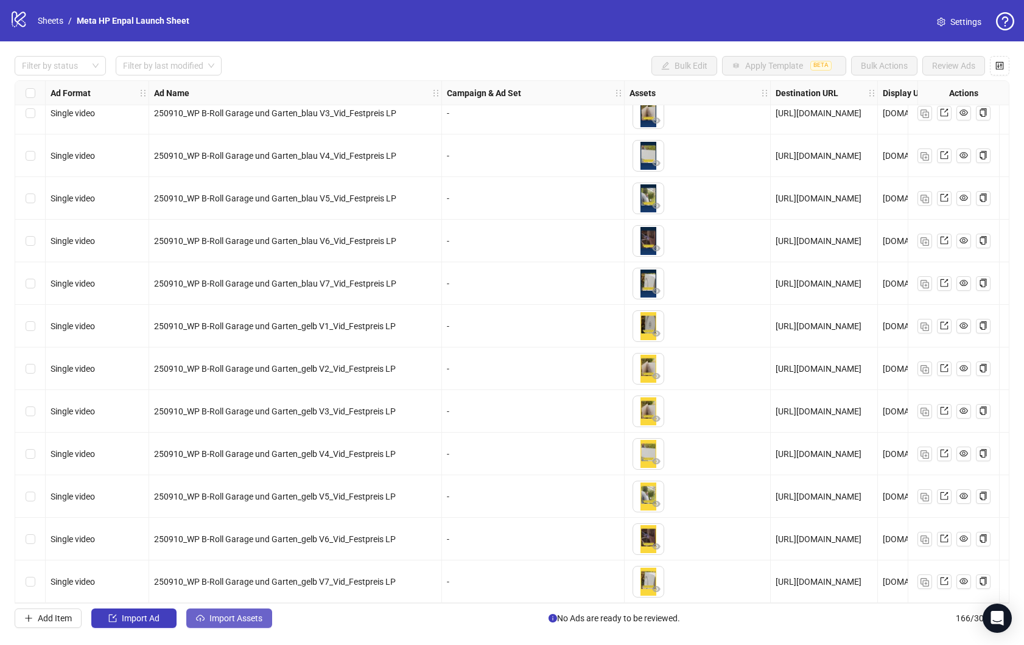
click at [207, 621] on button "Import Assets" at bounding box center [229, 618] width 86 height 19
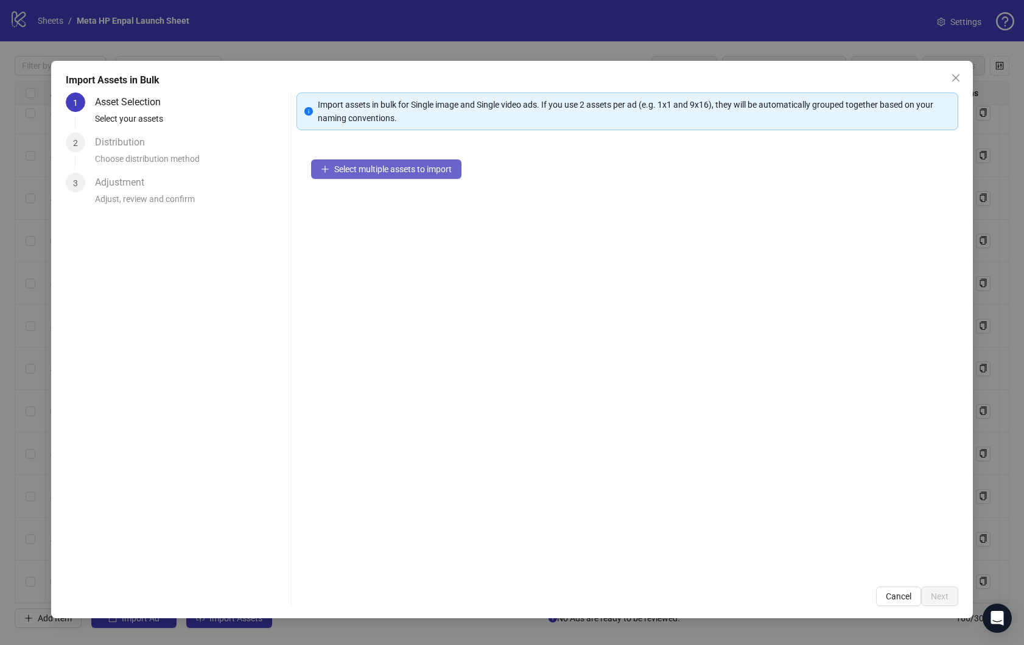
click at [404, 171] on span "Select multiple assets to import" at bounding box center [392, 169] width 117 height 10
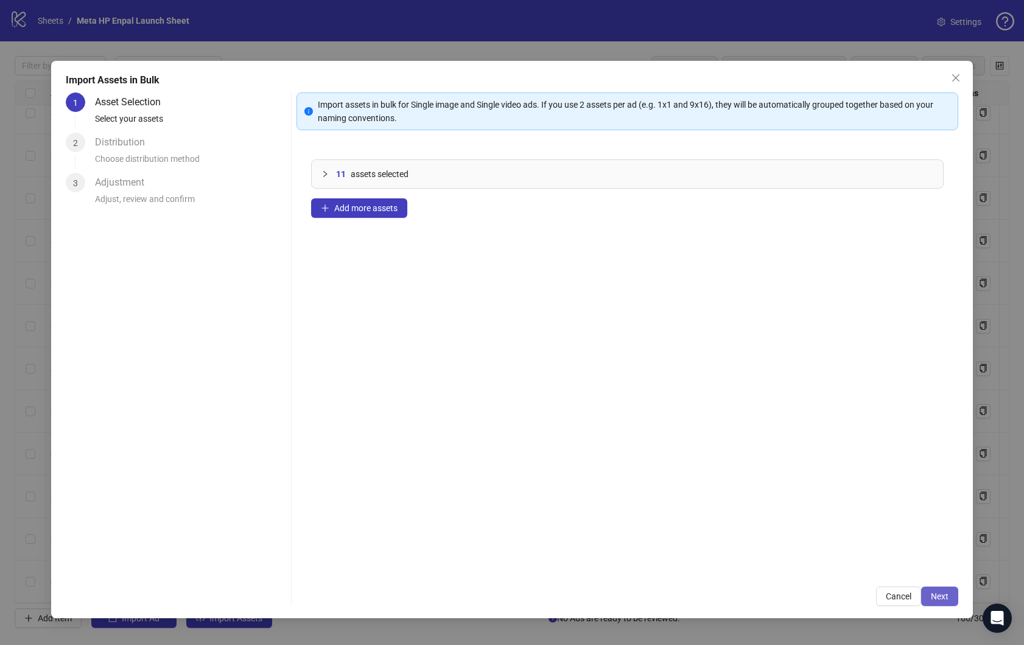
click at [948, 598] on button "Next" at bounding box center [939, 596] width 37 height 19
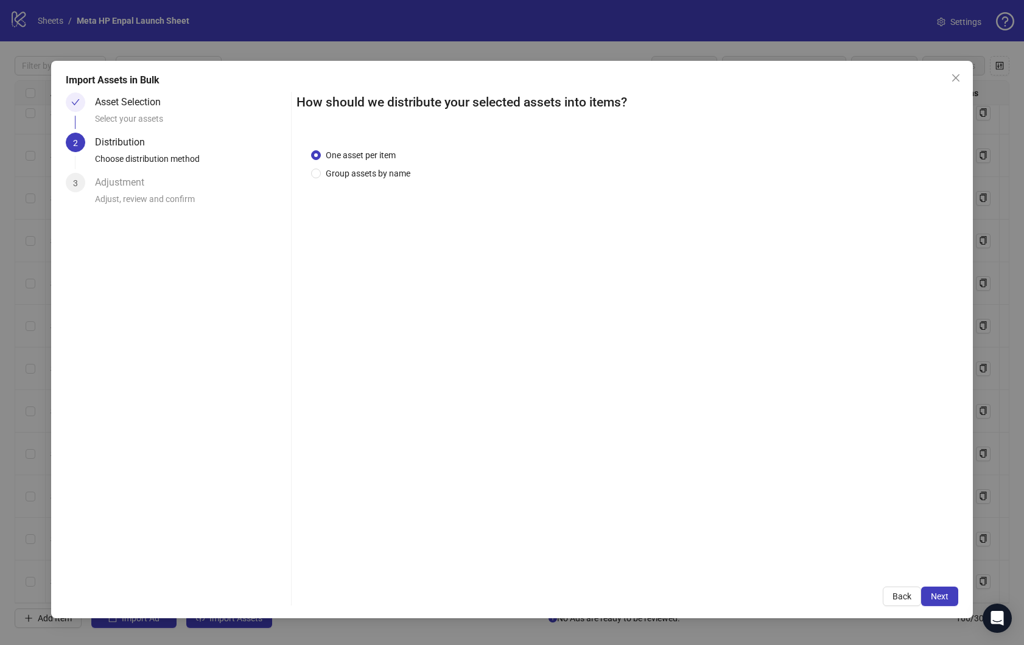
click at [933, 581] on div "How should we distribute your selected assets into items? One asset per item Gr…" at bounding box center [627, 350] width 662 height 514
click at [933, 586] on div "How should we distribute your selected assets into items? One asset per item Gr…" at bounding box center [627, 350] width 662 height 514
click at [936, 592] on span "Next" at bounding box center [940, 597] width 18 height 10
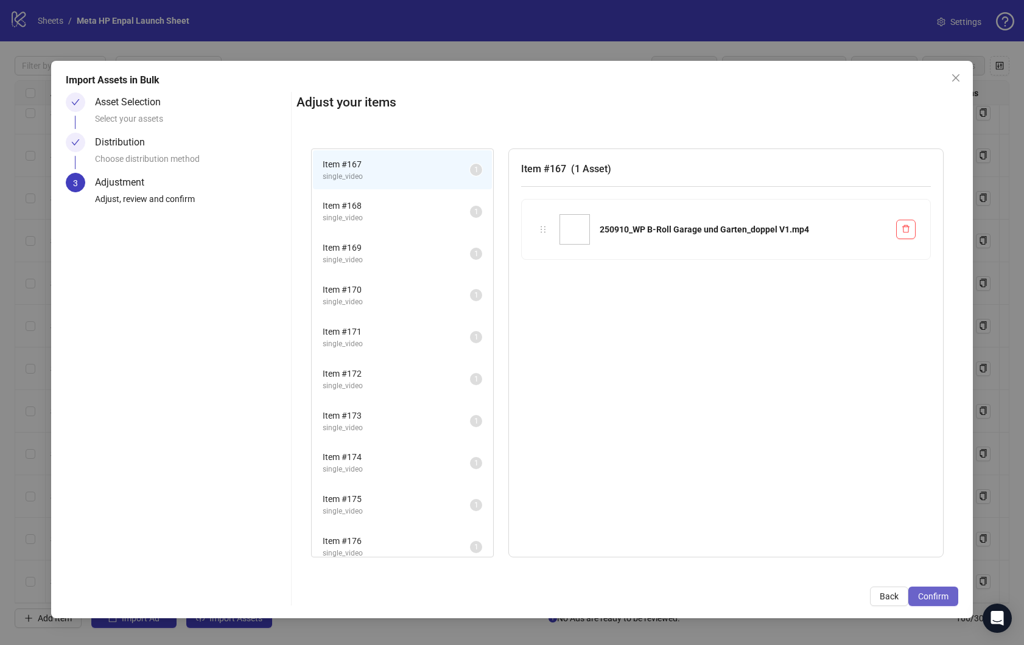
click at [936, 592] on span "Confirm" at bounding box center [933, 597] width 30 height 10
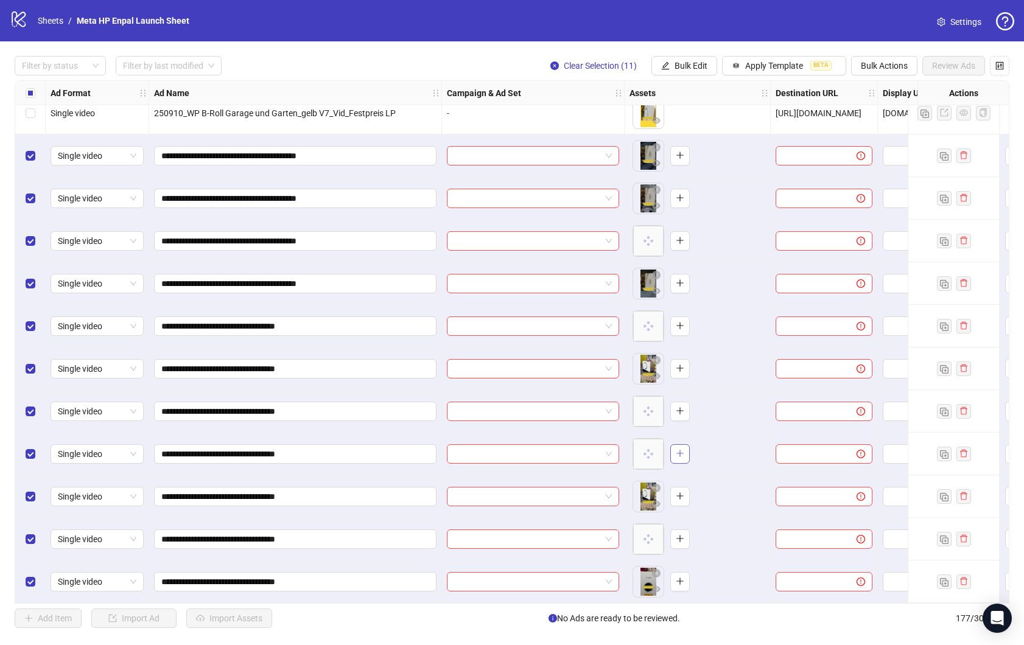
scroll to position [6813, 0]
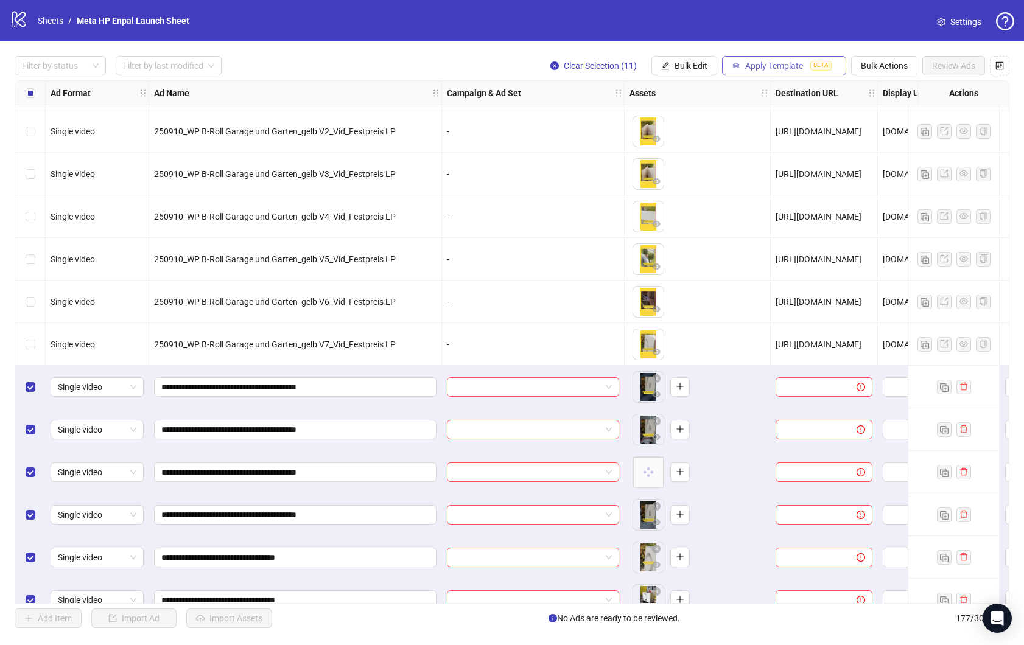
click at [760, 65] on span "Apply Template" at bounding box center [774, 66] width 58 height 10
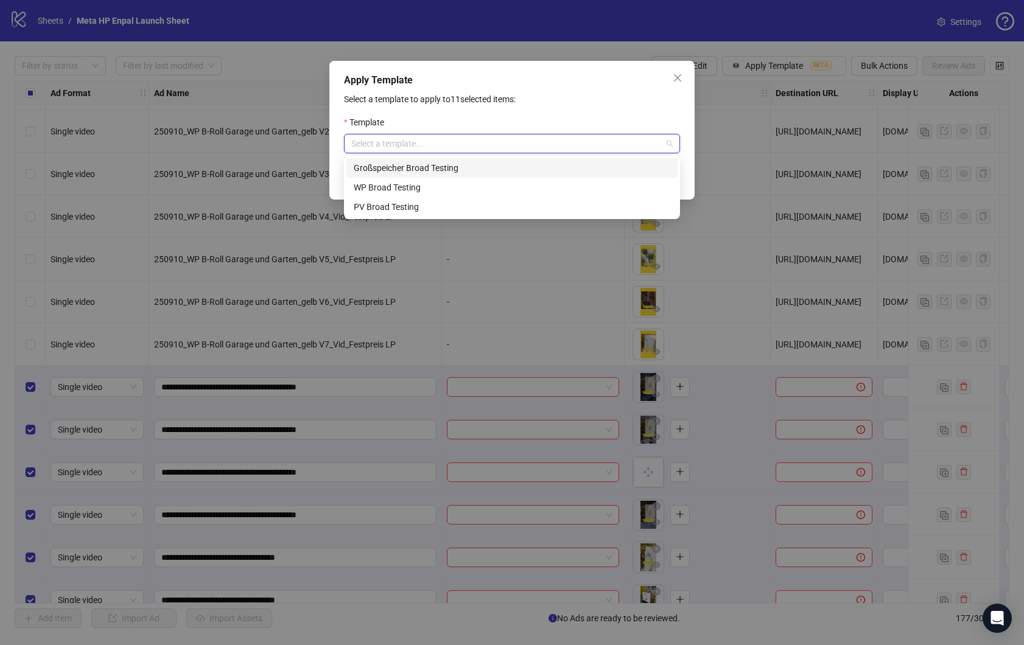
click at [549, 150] on input "search" at bounding box center [506, 144] width 310 height 18
click at [495, 188] on div "WP Broad Testing" at bounding box center [512, 187] width 317 height 13
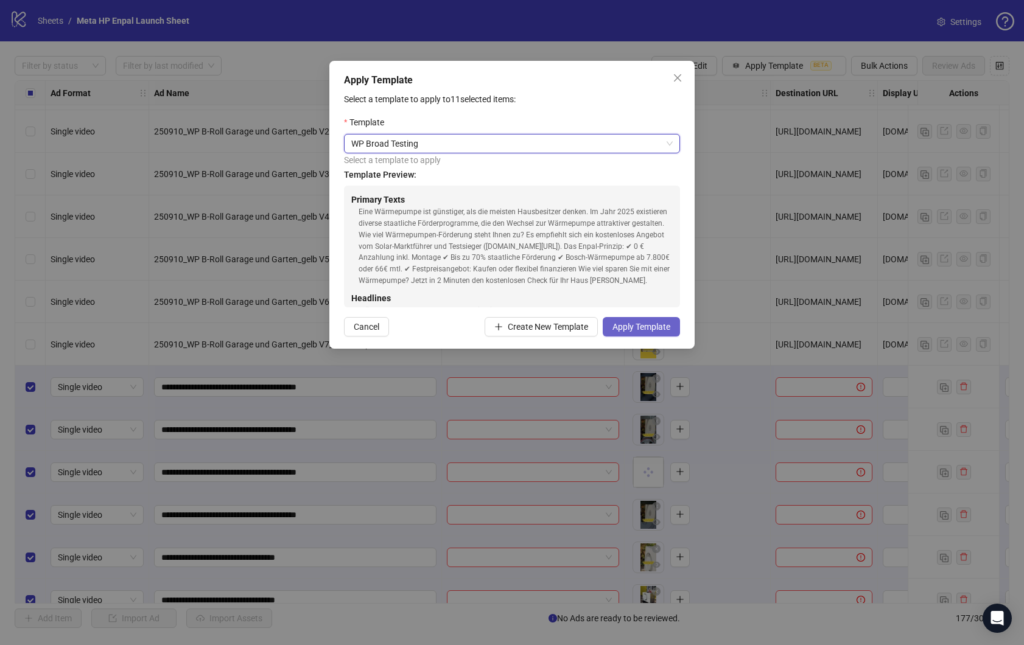
click at [646, 327] on span "Apply Template" at bounding box center [641, 327] width 58 height 10
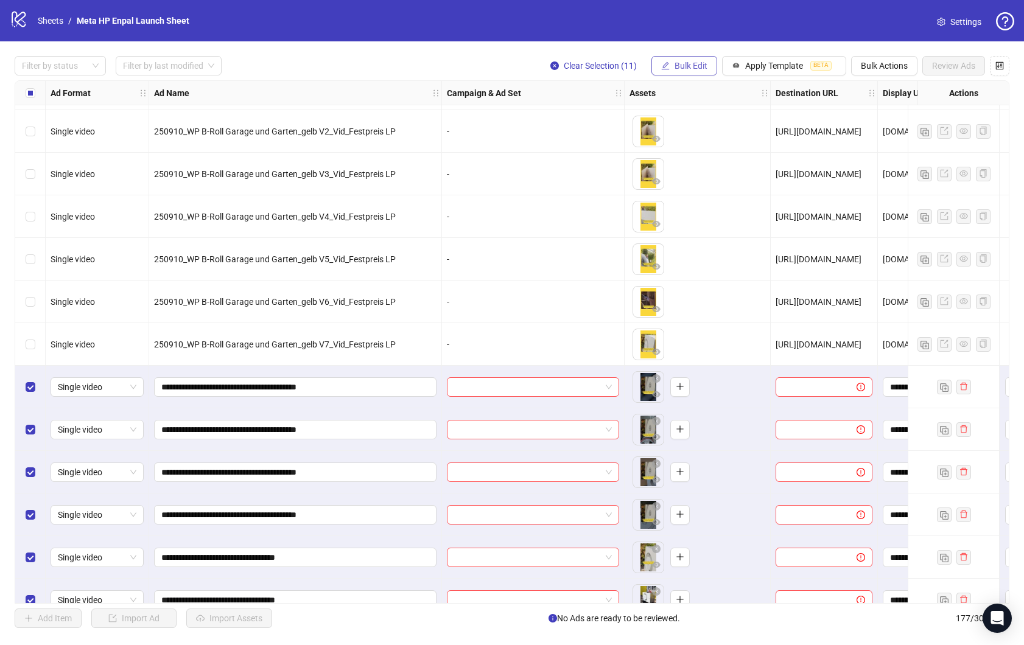
click at [692, 64] on span "Bulk Edit" at bounding box center [691, 66] width 33 height 10
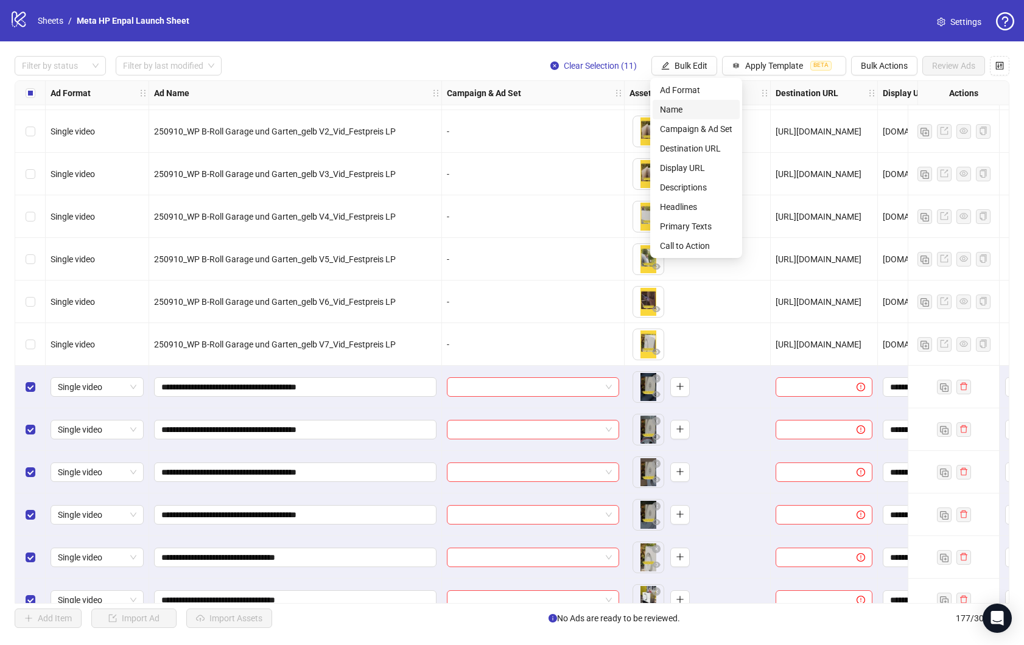
click at [704, 110] on span "Name" at bounding box center [696, 109] width 72 height 13
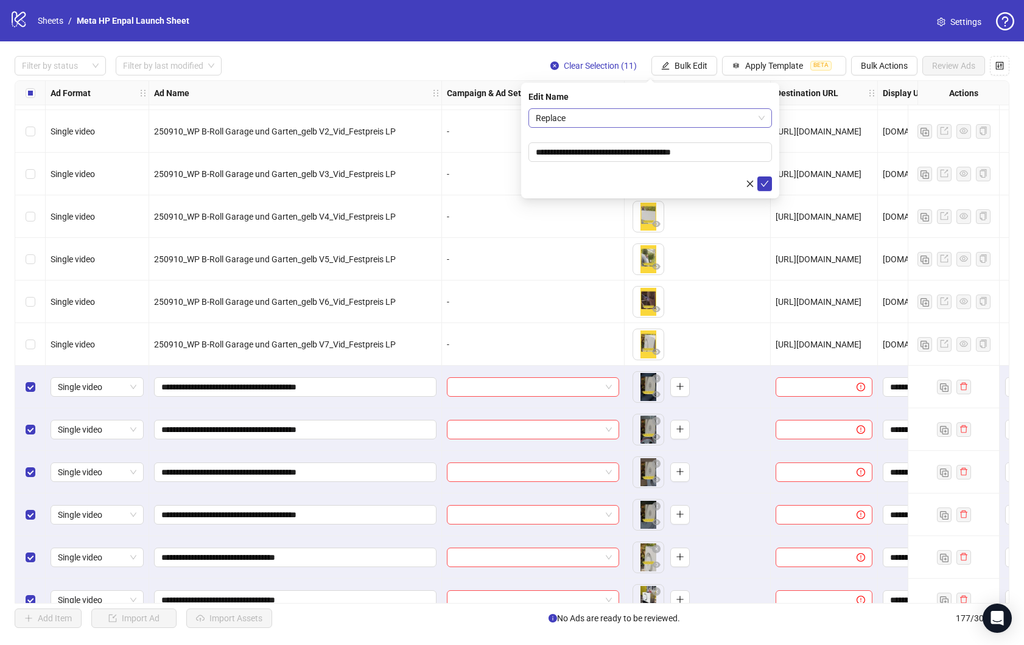
click at [710, 113] on span "Replace" at bounding box center [650, 118] width 229 height 18
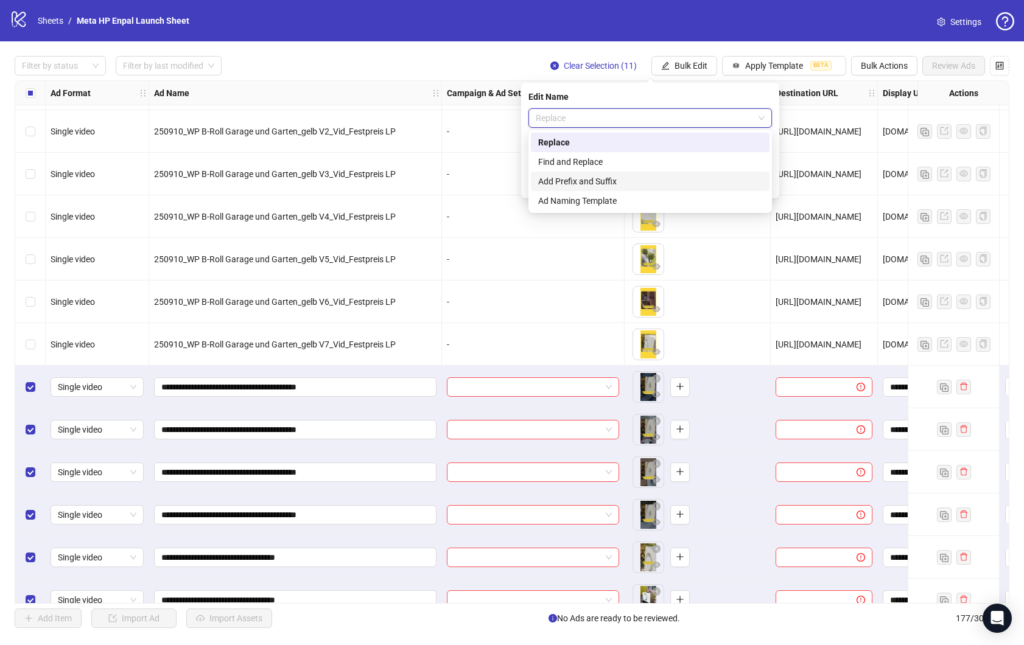
click at [638, 179] on div "Add Prefix and Suffix" at bounding box center [650, 181] width 224 height 13
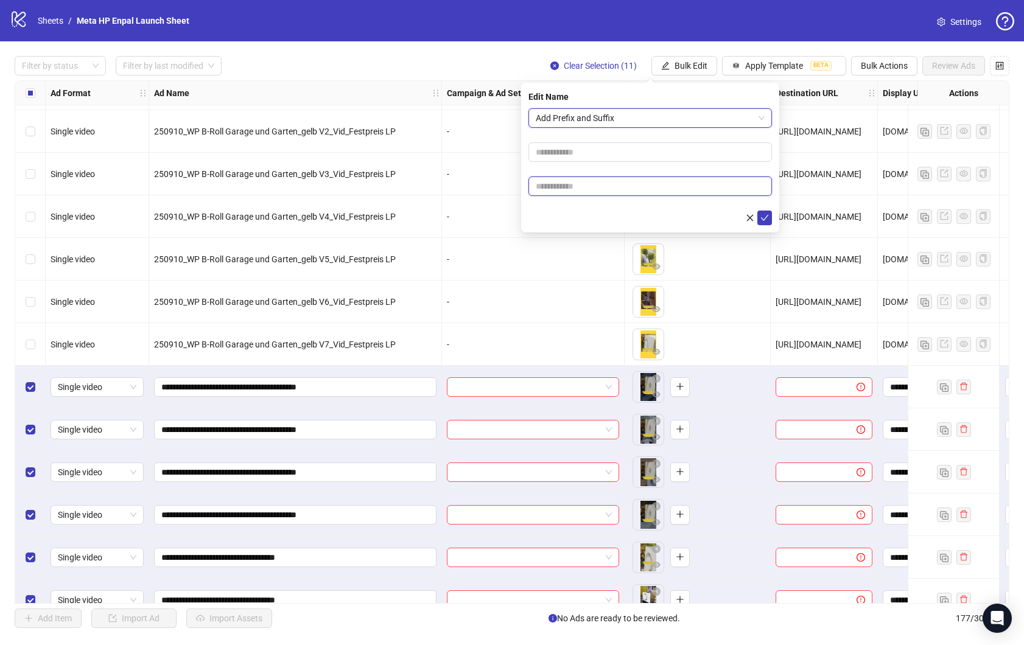
click at [679, 190] on input "text" at bounding box center [650, 186] width 244 height 19
type input "**********"
click at [766, 217] on icon "check" at bounding box center [764, 218] width 9 height 9
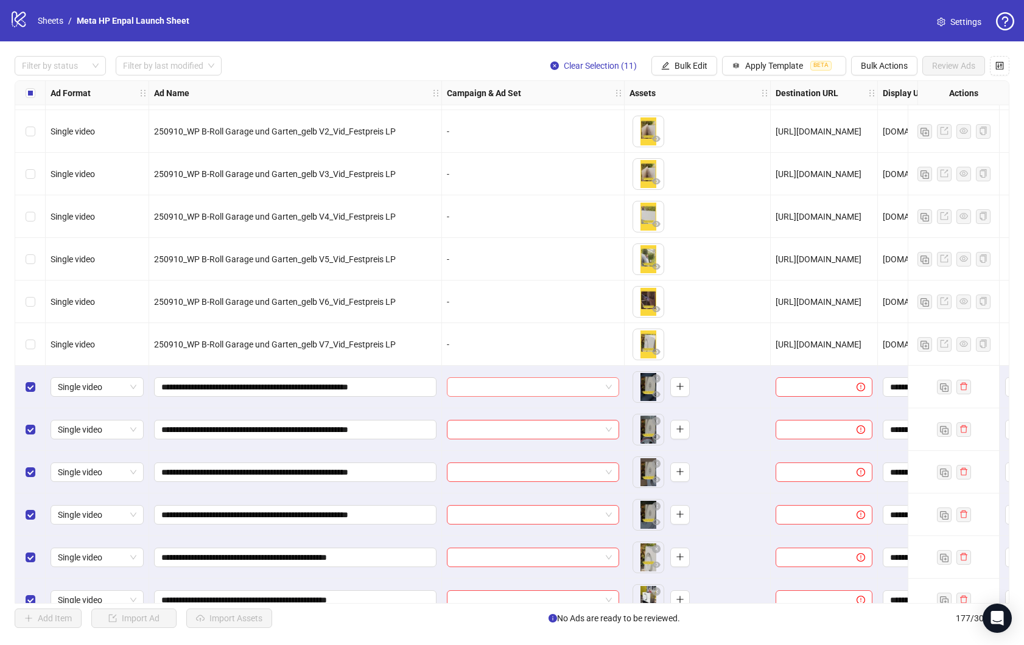
click at [608, 386] on span at bounding box center [533, 387] width 158 height 18
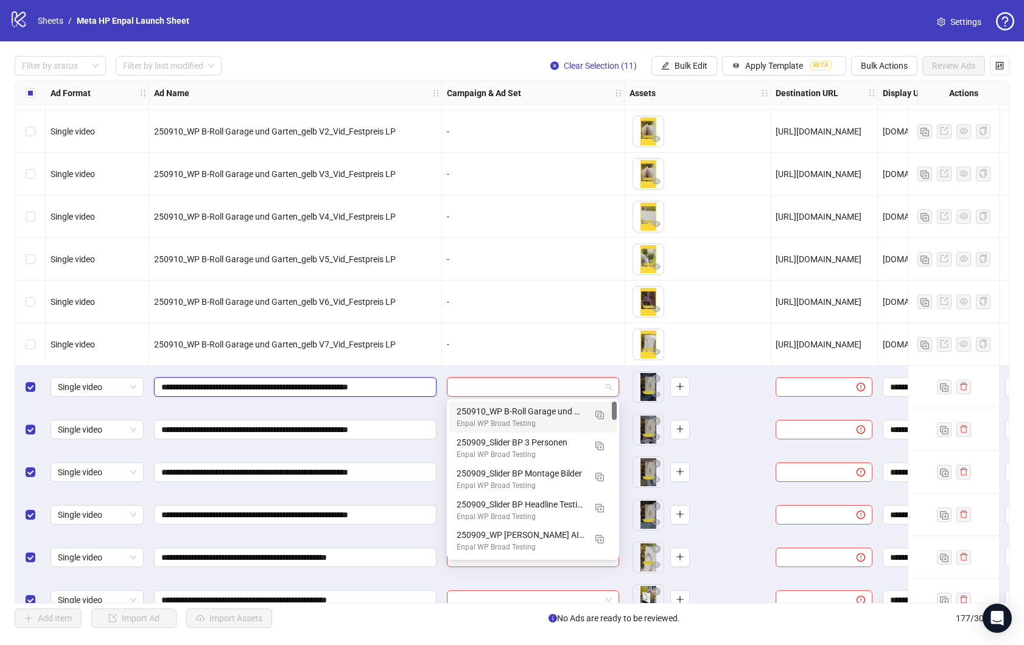
click at [264, 387] on input "**********" at bounding box center [293, 386] width 265 height 13
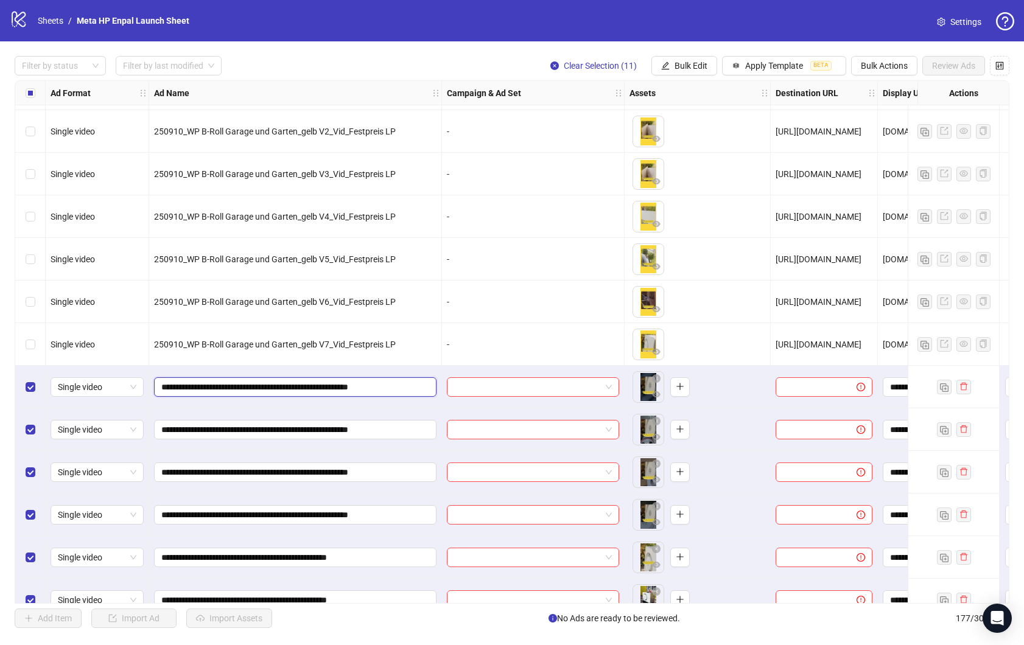
drag, startPoint x: 303, startPoint y: 387, endPoint x: 155, endPoint y: 386, distance: 147.9
click at [155, 386] on span "**********" at bounding box center [295, 386] width 282 height 19
click at [611, 387] on span at bounding box center [533, 387] width 158 height 18
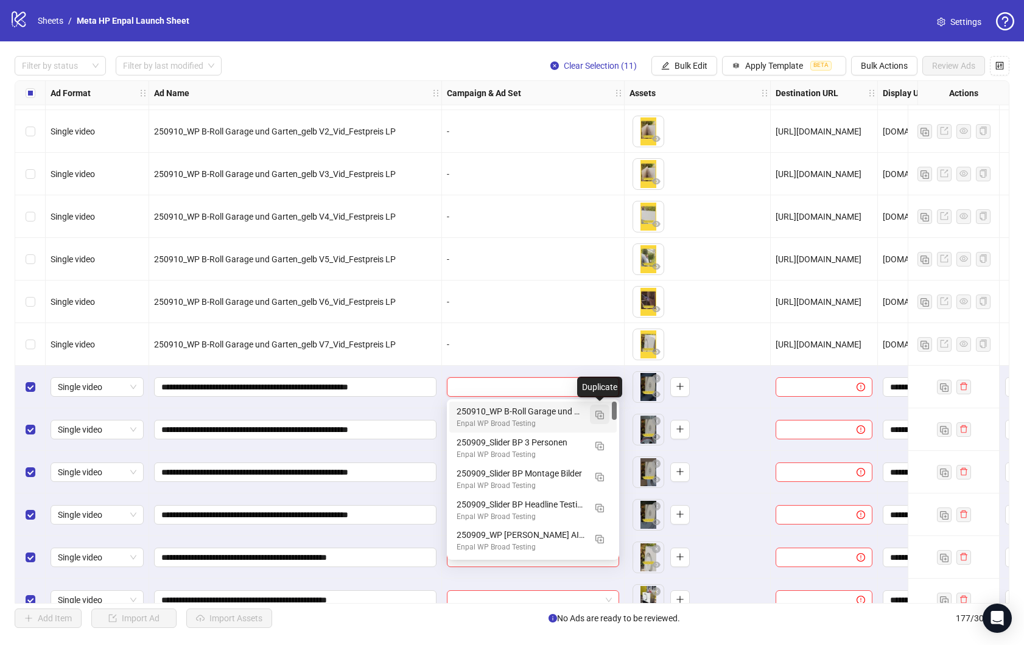
click at [601, 416] on img "button" at bounding box center [599, 415] width 9 height 9
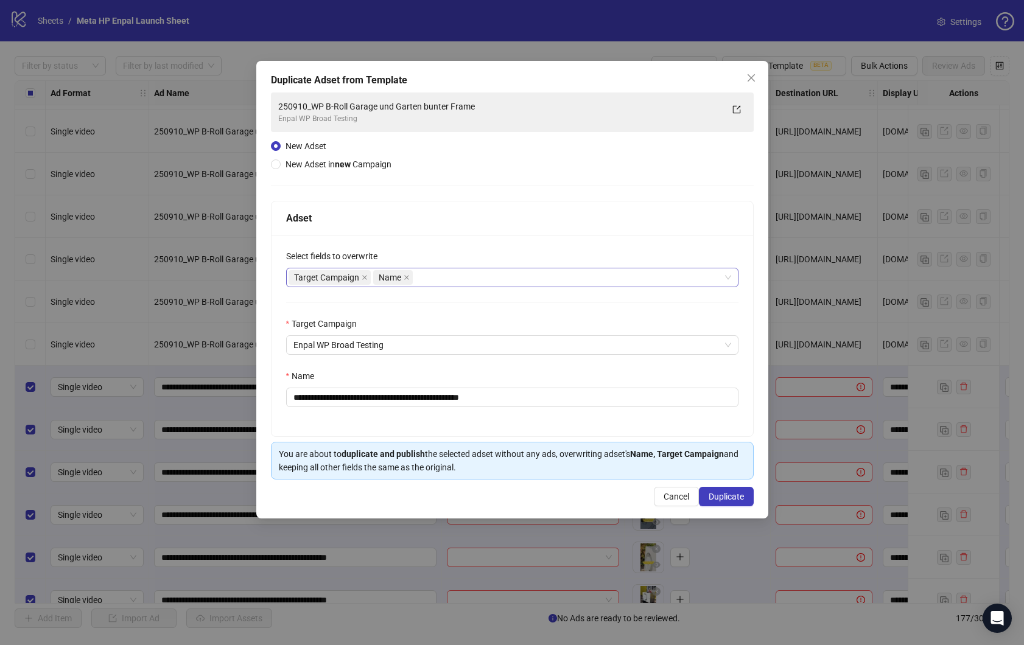
click at [427, 278] on div "Target Campaign Name" at bounding box center [506, 277] width 435 height 17
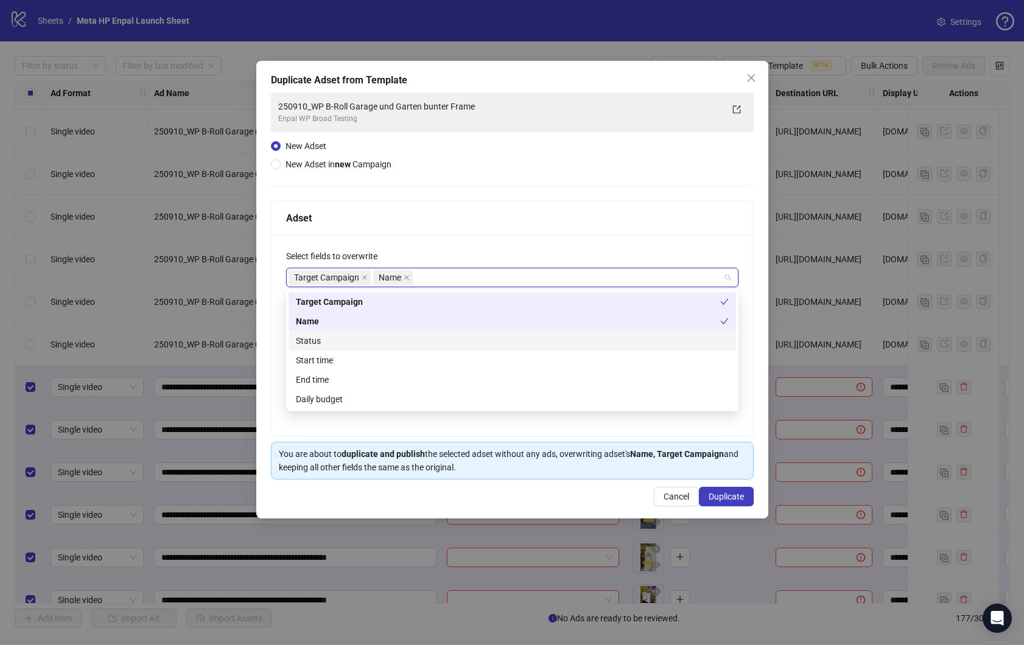
click at [399, 342] on div "Status" at bounding box center [512, 340] width 433 height 13
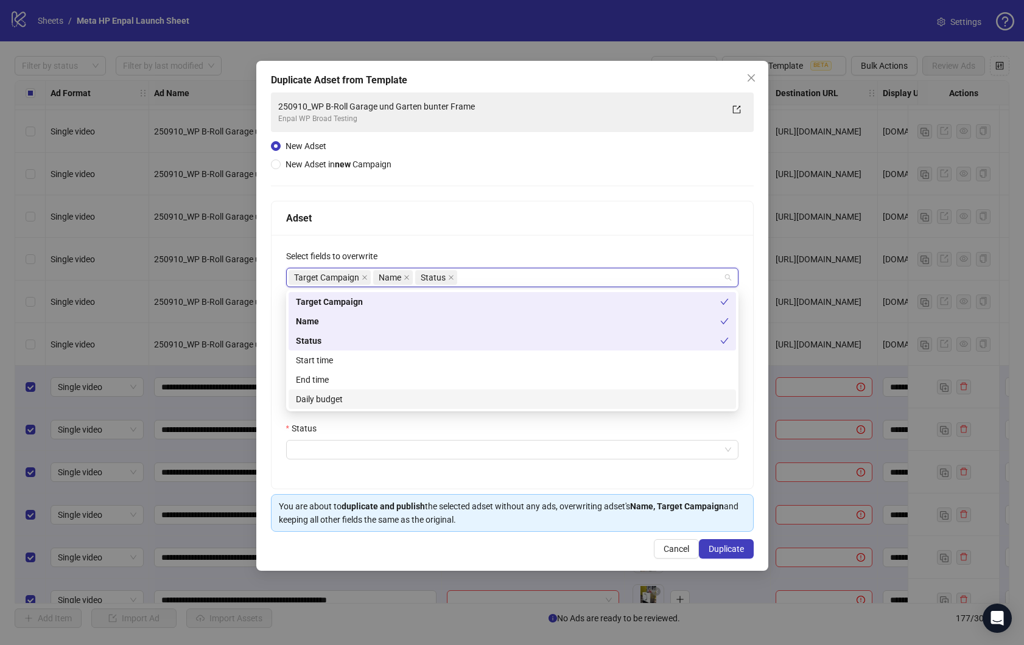
click at [376, 396] on div "Daily budget" at bounding box center [512, 399] width 433 height 13
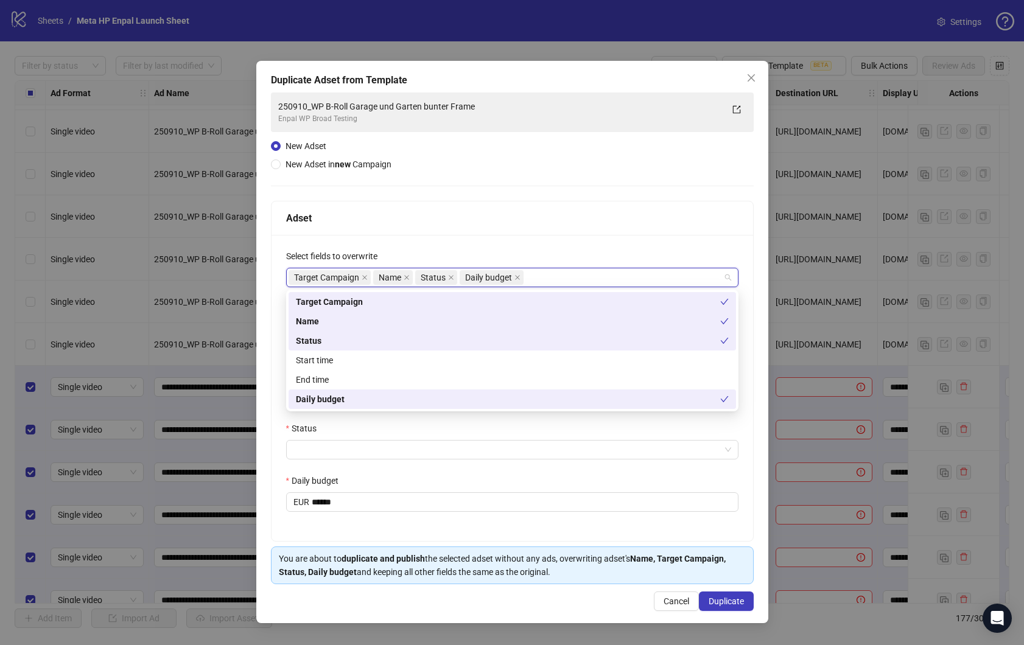
click at [267, 321] on div "**********" at bounding box center [512, 342] width 512 height 563
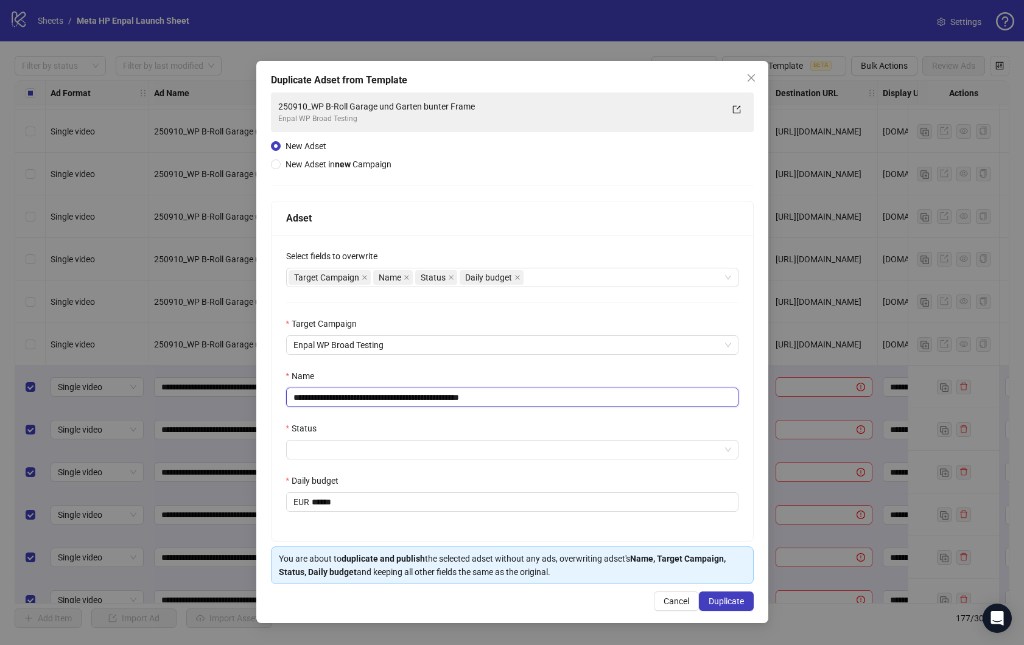
click at [403, 396] on input "**********" at bounding box center [512, 397] width 452 height 19
paste input "text"
click at [440, 394] on input "**********" at bounding box center [512, 397] width 452 height 19
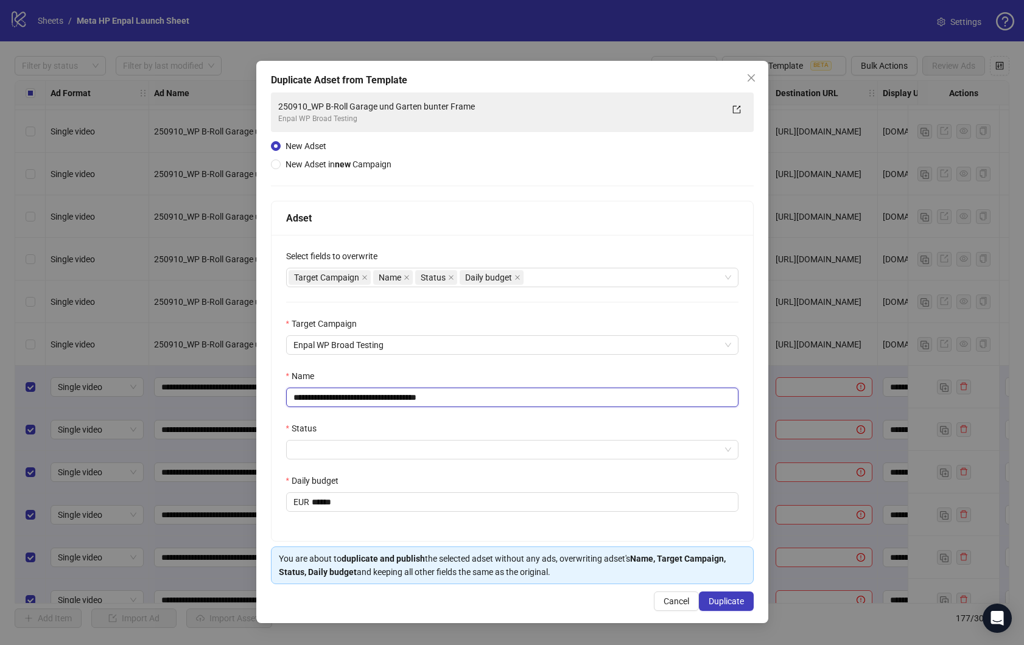
type input "**********"
click at [429, 439] on div "Status" at bounding box center [512, 431] width 452 height 18
click at [424, 449] on input "Status" at bounding box center [506, 450] width 427 height 18
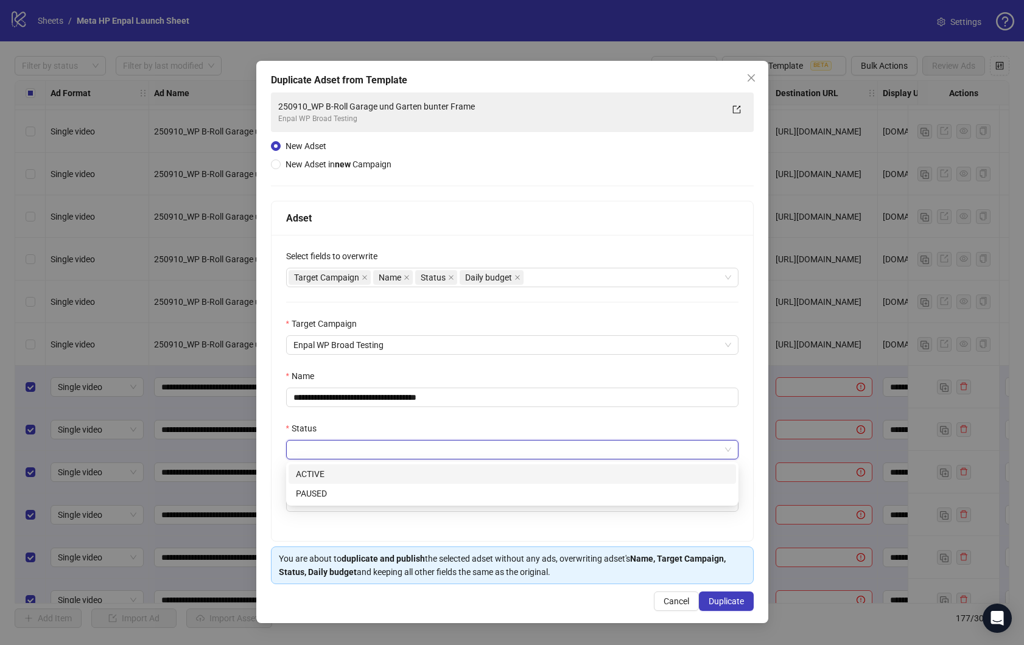
click at [388, 470] on div "ACTIVE" at bounding box center [512, 474] width 433 height 13
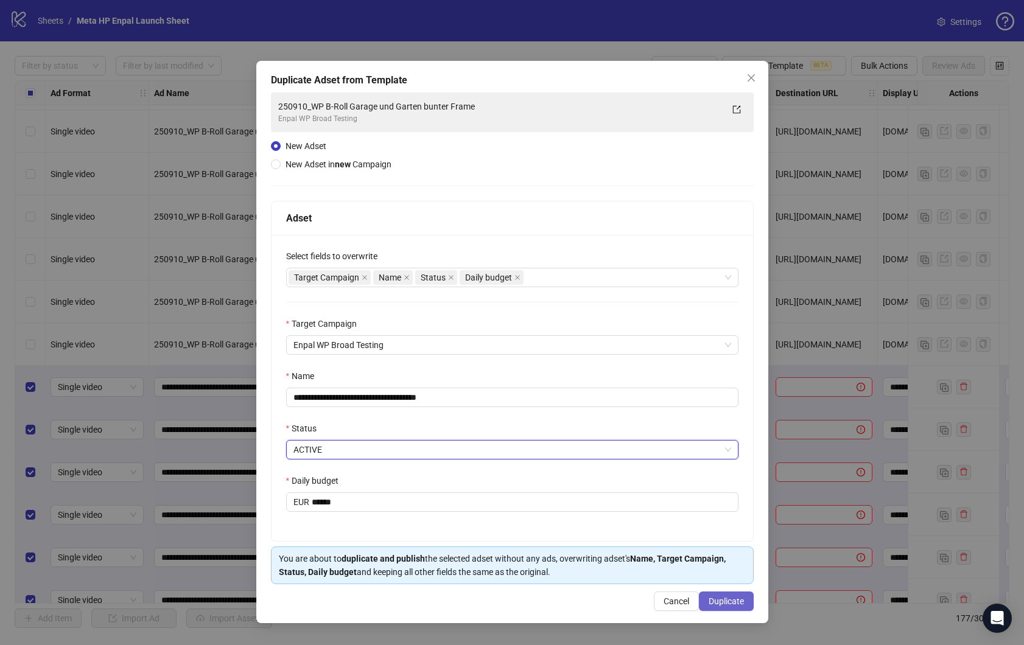
click at [738, 608] on button "Duplicate" at bounding box center [726, 601] width 55 height 19
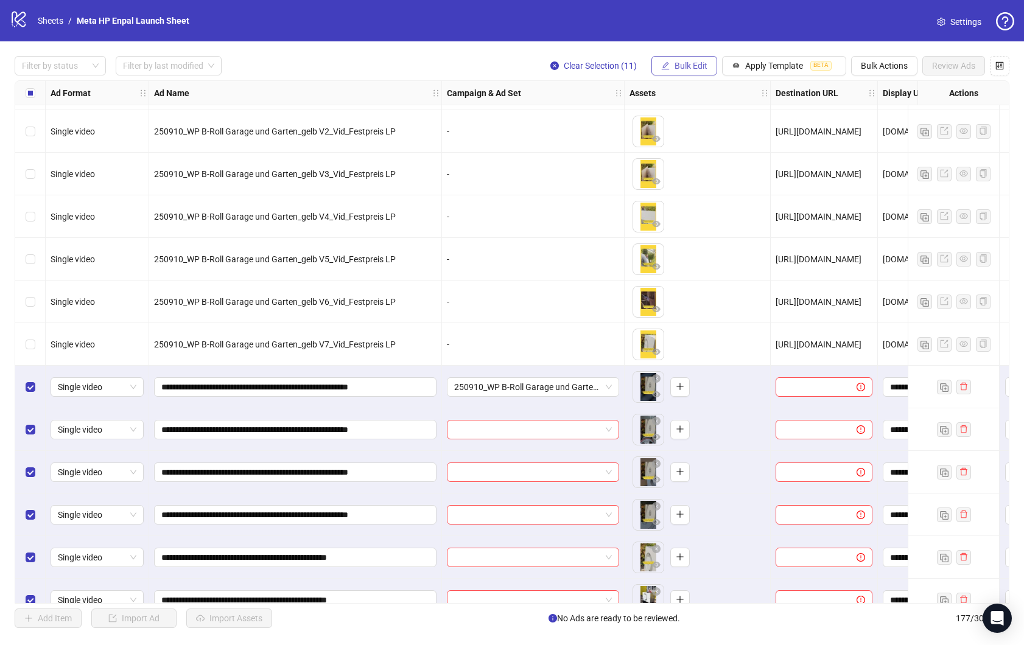
click at [707, 63] on button "Bulk Edit" at bounding box center [684, 65] width 66 height 19
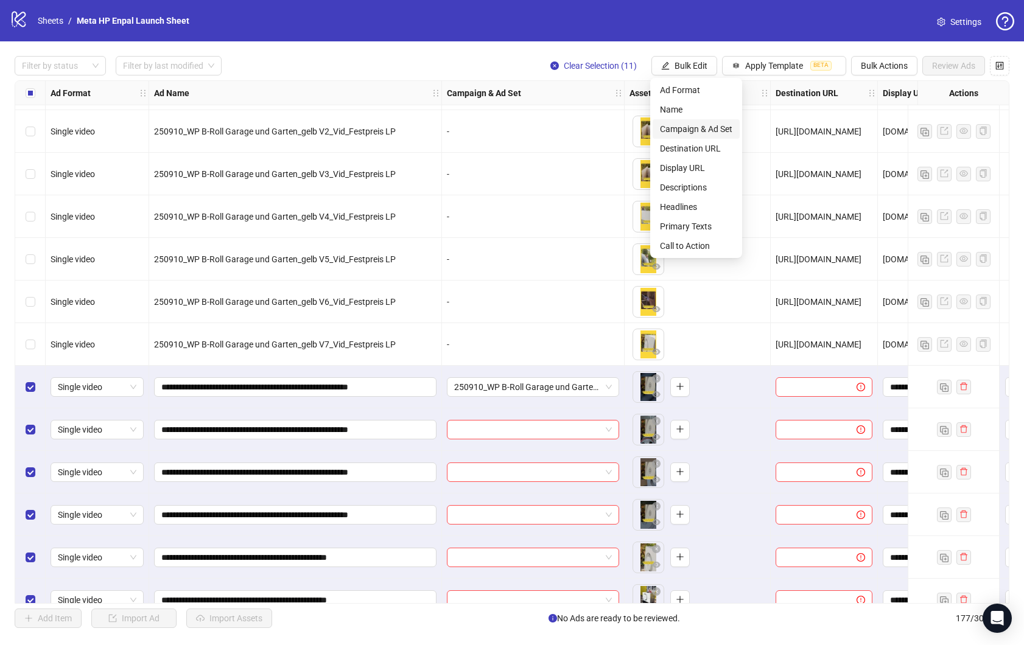
click at [709, 130] on span "Campaign & Ad Set" at bounding box center [696, 128] width 72 height 13
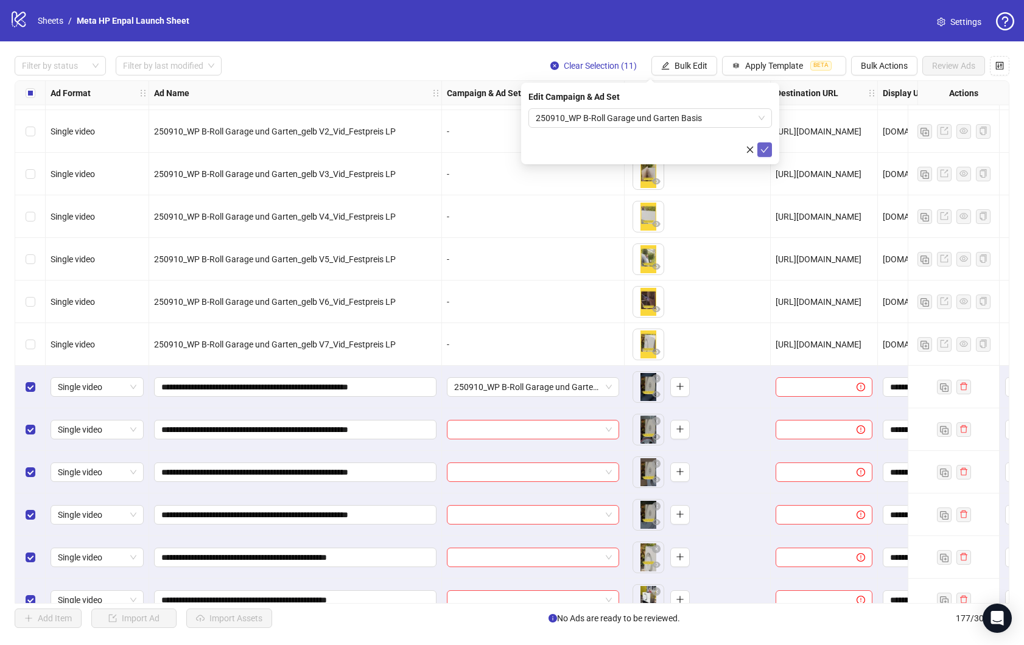
click at [763, 147] on icon "check" at bounding box center [764, 149] width 9 height 9
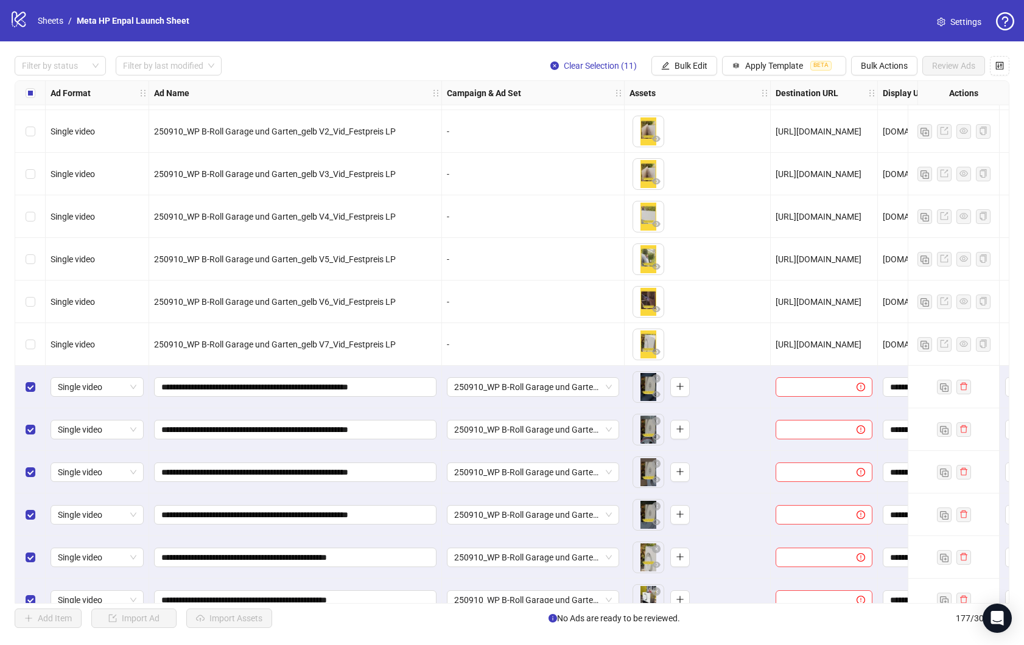
click at [813, 345] on span "[URL][DOMAIN_NAME]" at bounding box center [819, 345] width 86 height 10
copy span "[URL][DOMAIN_NAME]"
click at [685, 52] on div "Filter by status Filter by last modified Clear Selection (11) Bulk Edit Apply T…" at bounding box center [512, 341] width 1024 height 601
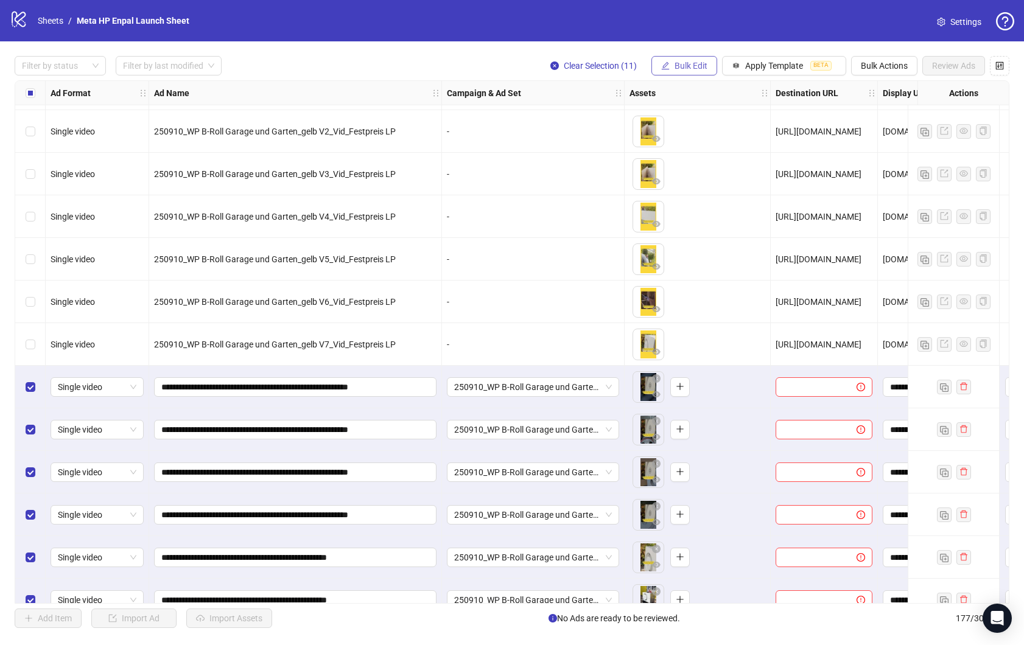
click at [685, 59] on button "Bulk Edit" at bounding box center [684, 65] width 66 height 19
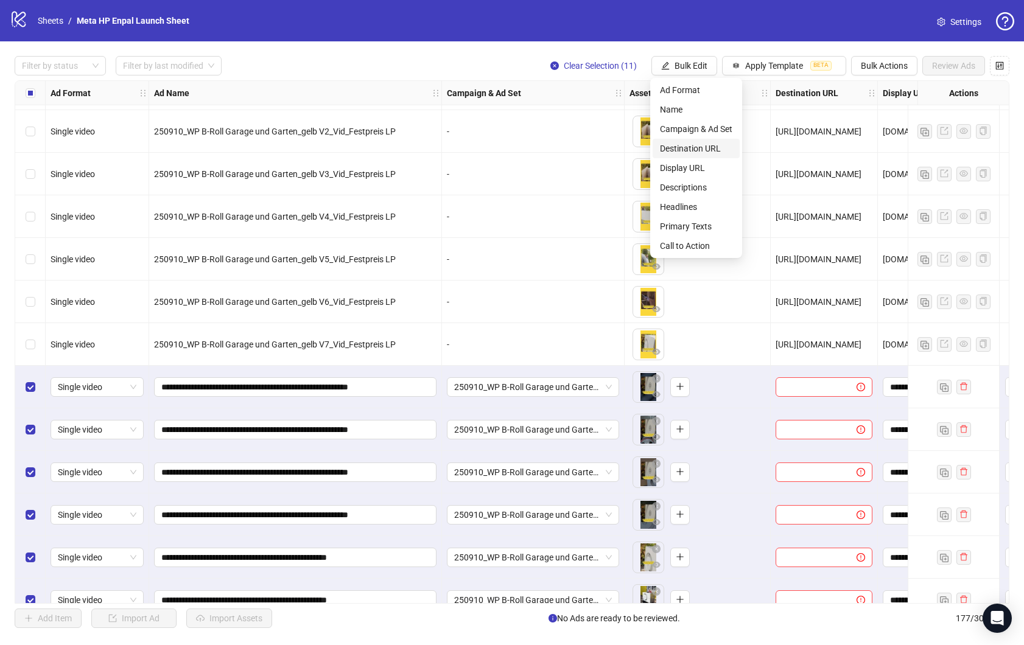
click at [705, 145] on span "Destination URL" at bounding box center [696, 148] width 72 height 13
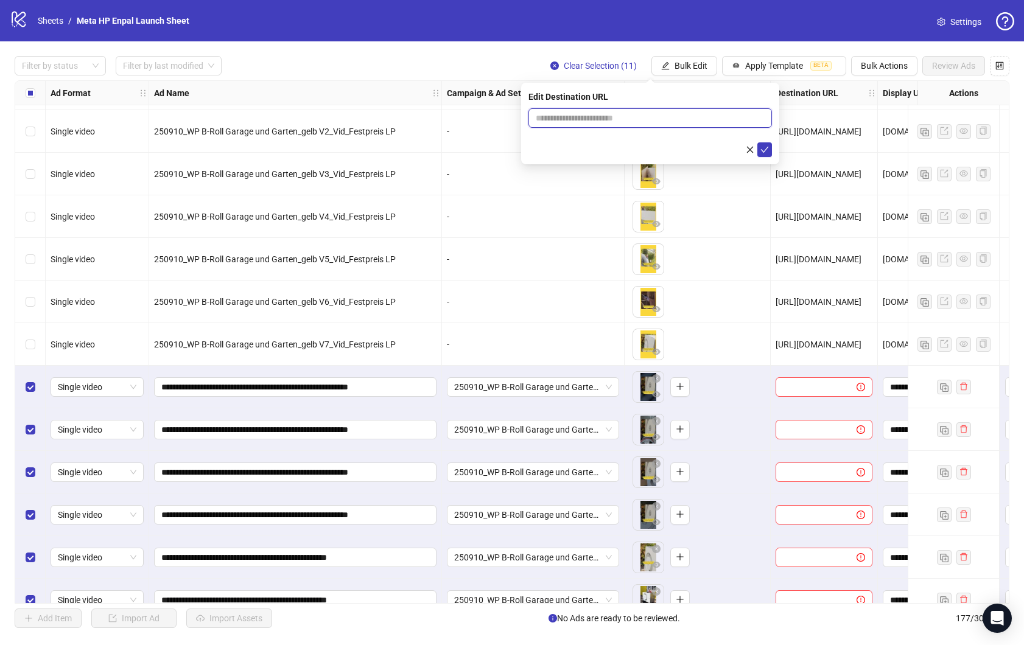
click at [667, 117] on input "text" at bounding box center [645, 117] width 219 height 13
paste input "**********"
type input "**********"
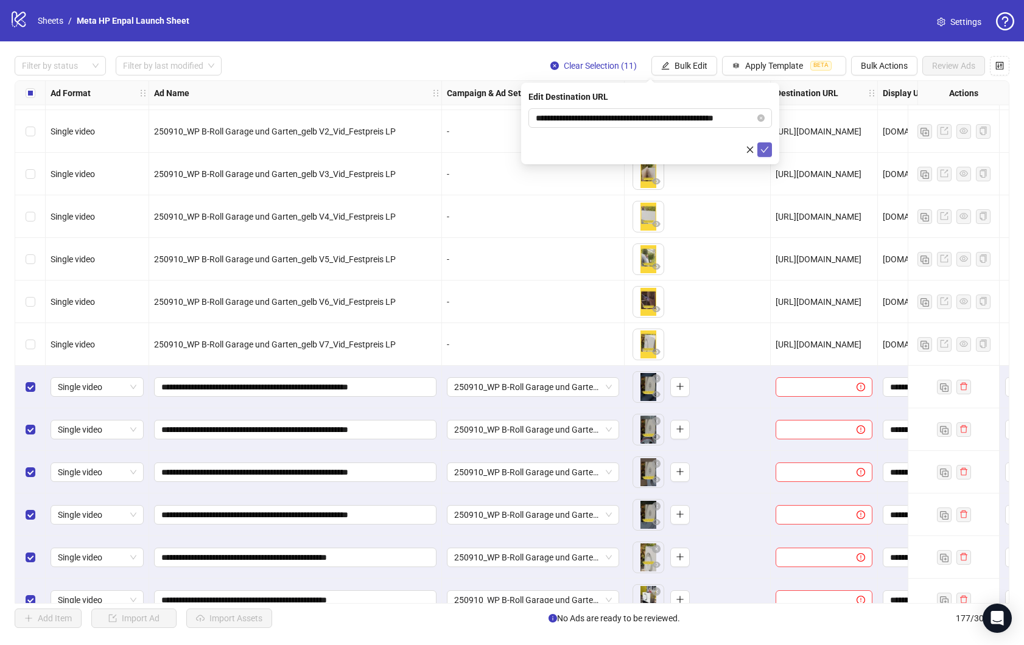
click at [762, 153] on icon "check" at bounding box center [764, 149] width 9 height 9
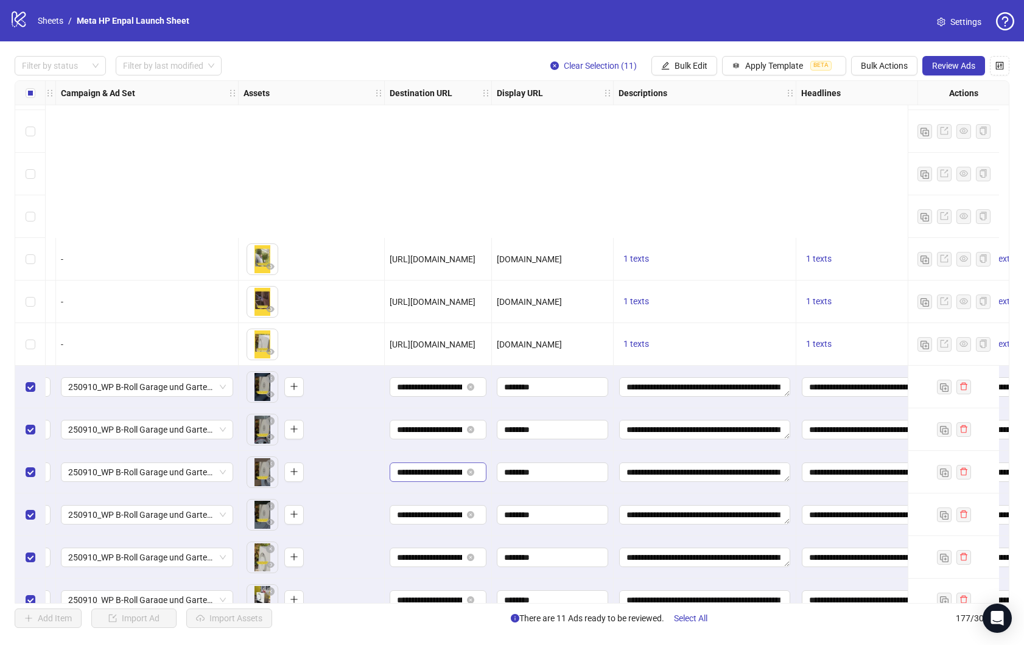
scroll to position [7050, 386]
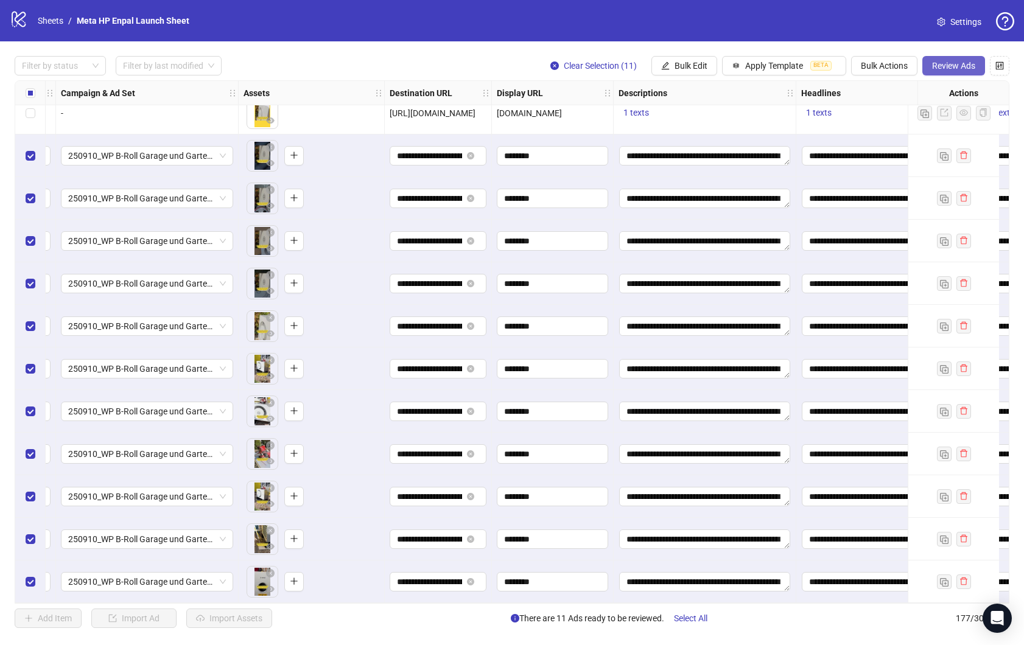
click at [953, 59] on button "Review Ads" at bounding box center [953, 65] width 63 height 19
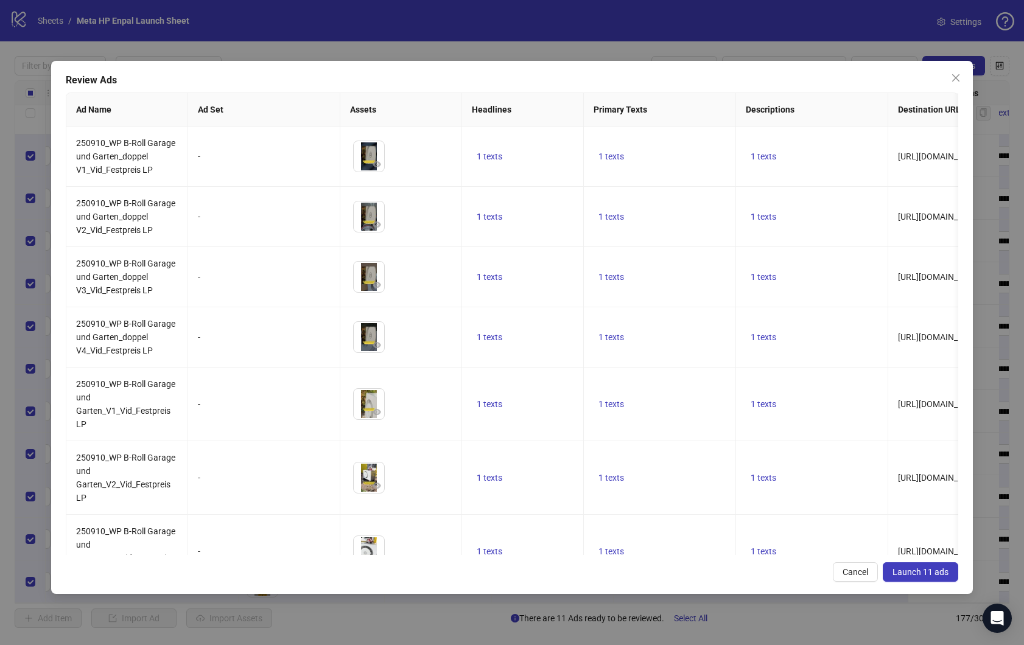
click at [920, 573] on span "Launch 11 ads" at bounding box center [920, 572] width 56 height 10
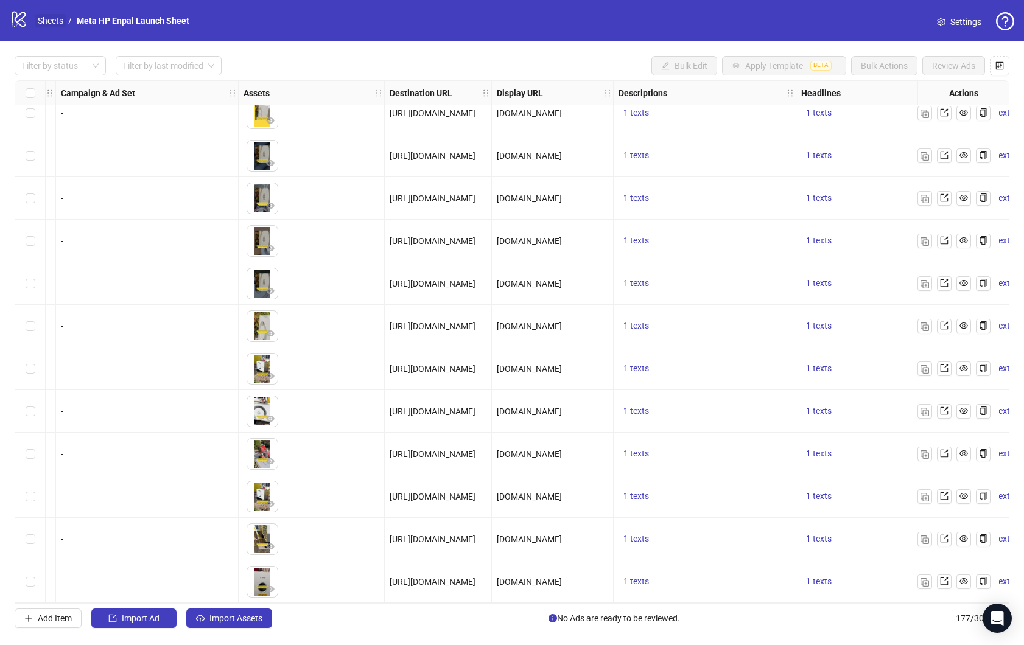
click at [54, 21] on link "Sheets" at bounding box center [50, 20] width 30 height 13
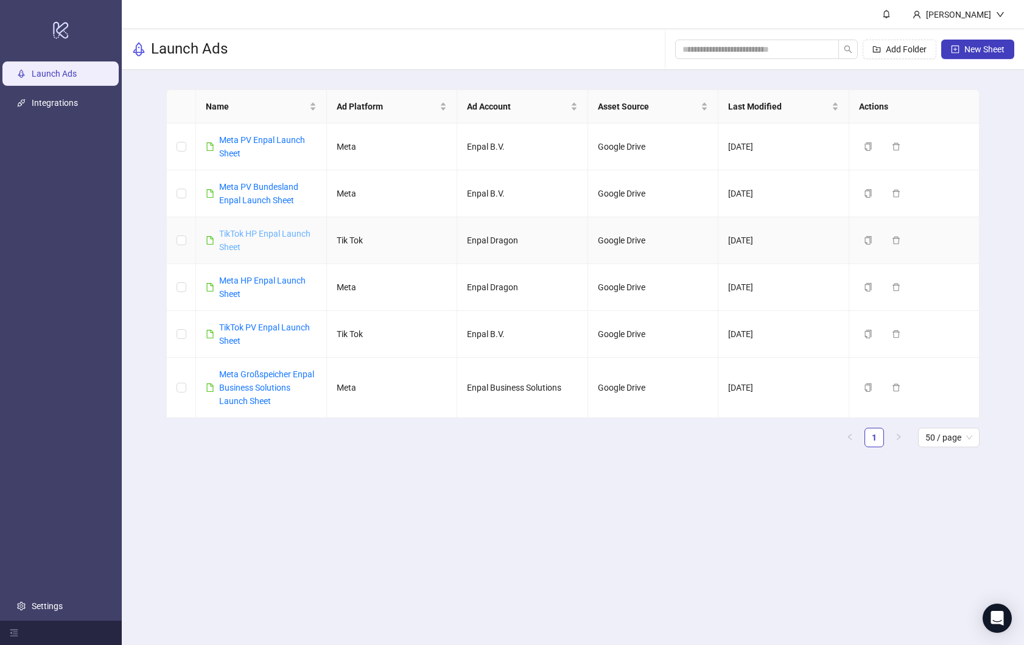
click at [262, 236] on link "TikTok HP Enpal Launch Sheet" at bounding box center [264, 240] width 91 height 23
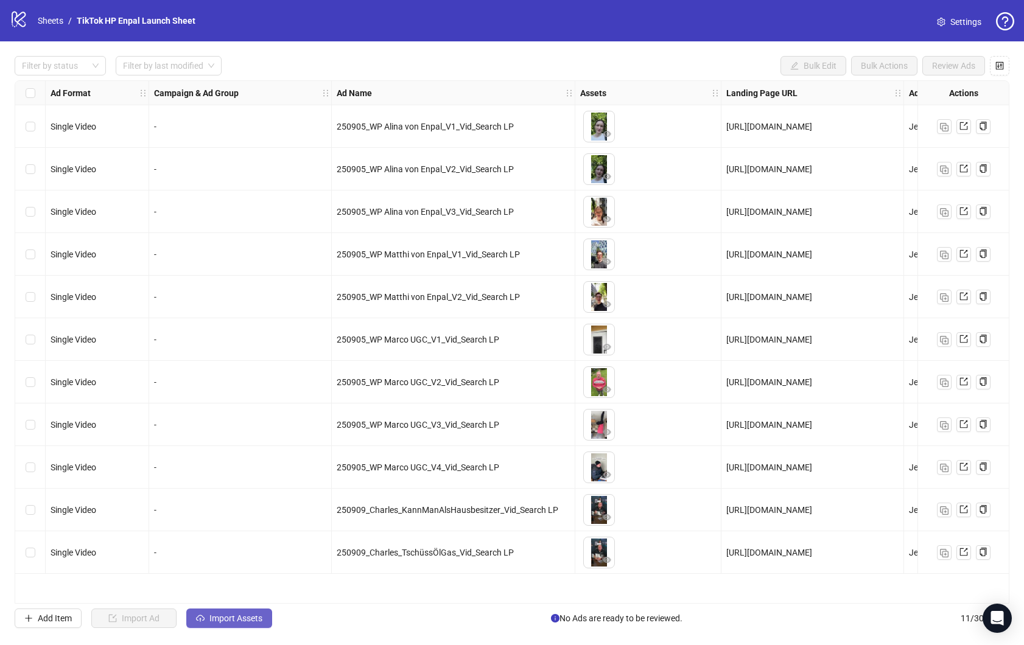
click at [214, 622] on span "Import Assets" at bounding box center [235, 619] width 53 height 10
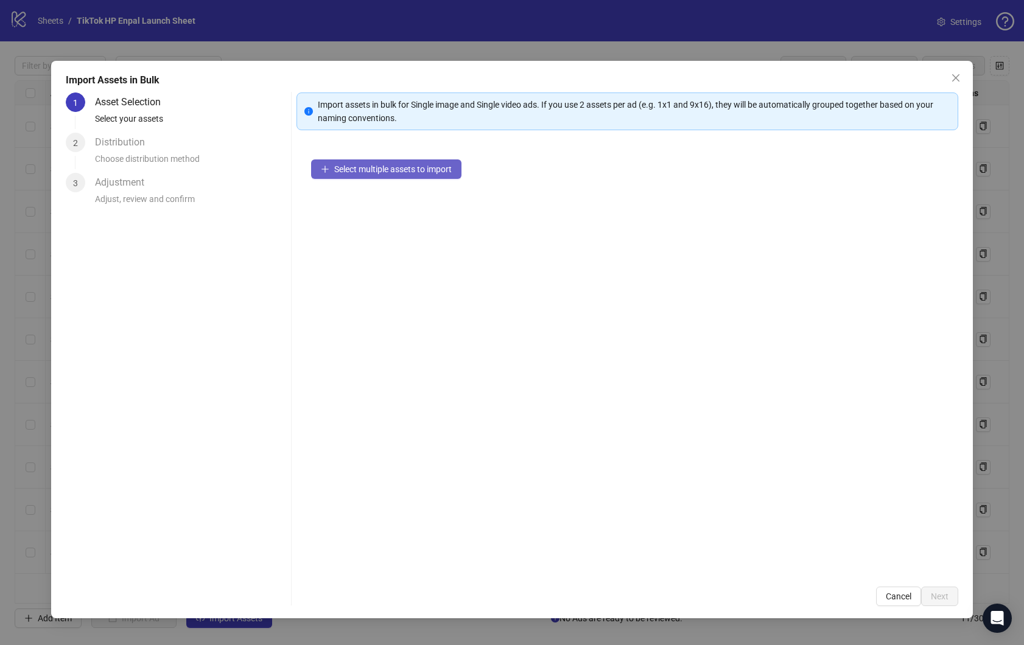
click at [356, 170] on span "Select multiple assets to import" at bounding box center [392, 169] width 117 height 10
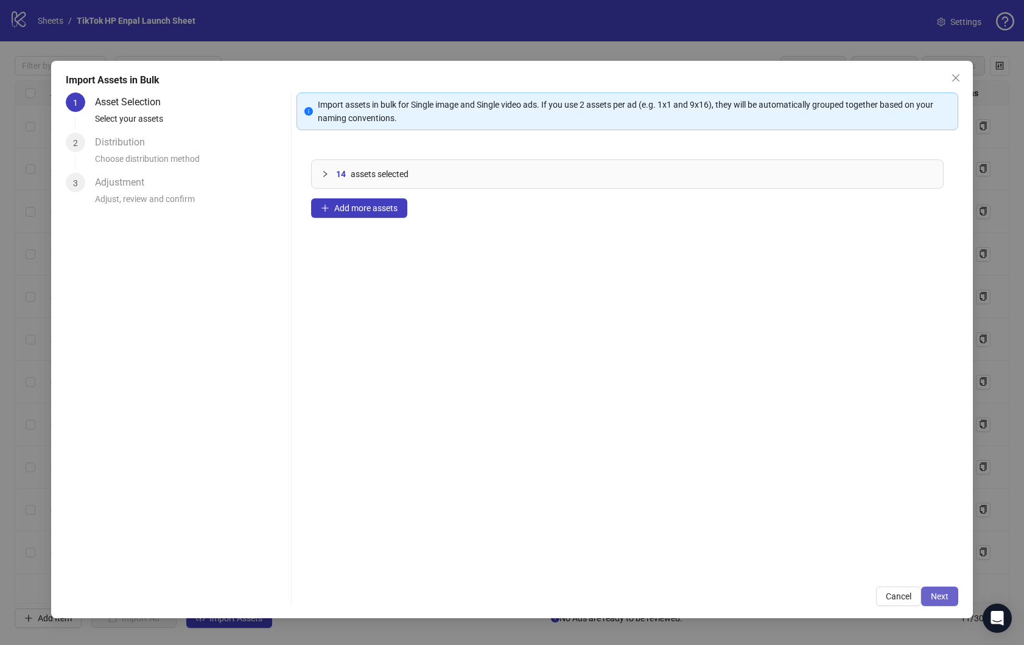
click at [939, 596] on span "Next" at bounding box center [940, 597] width 18 height 10
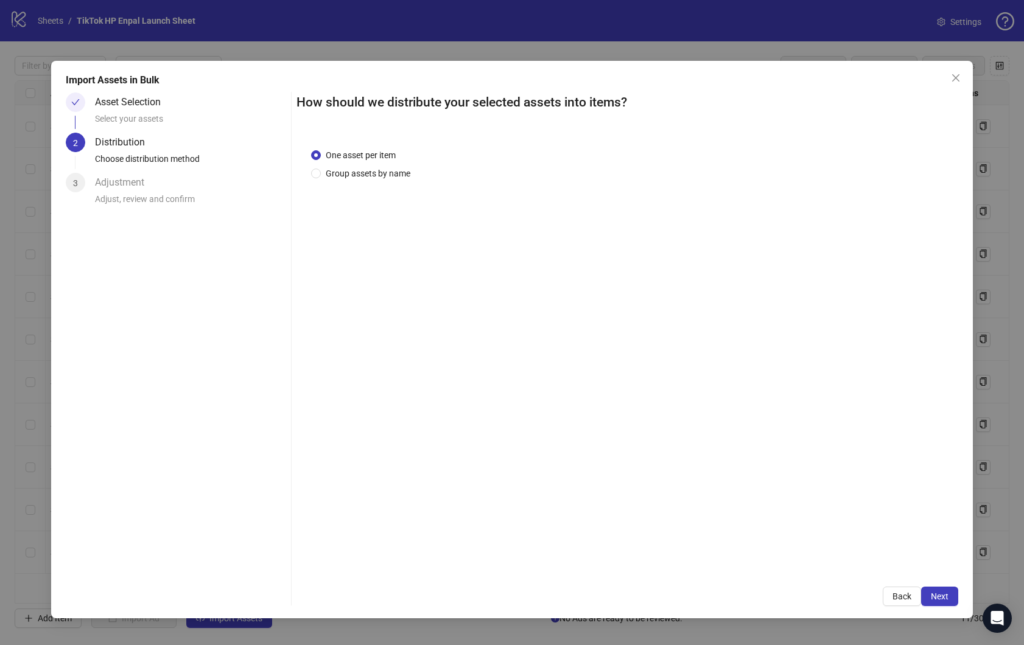
click at [939, 596] on span "Next" at bounding box center [940, 597] width 18 height 10
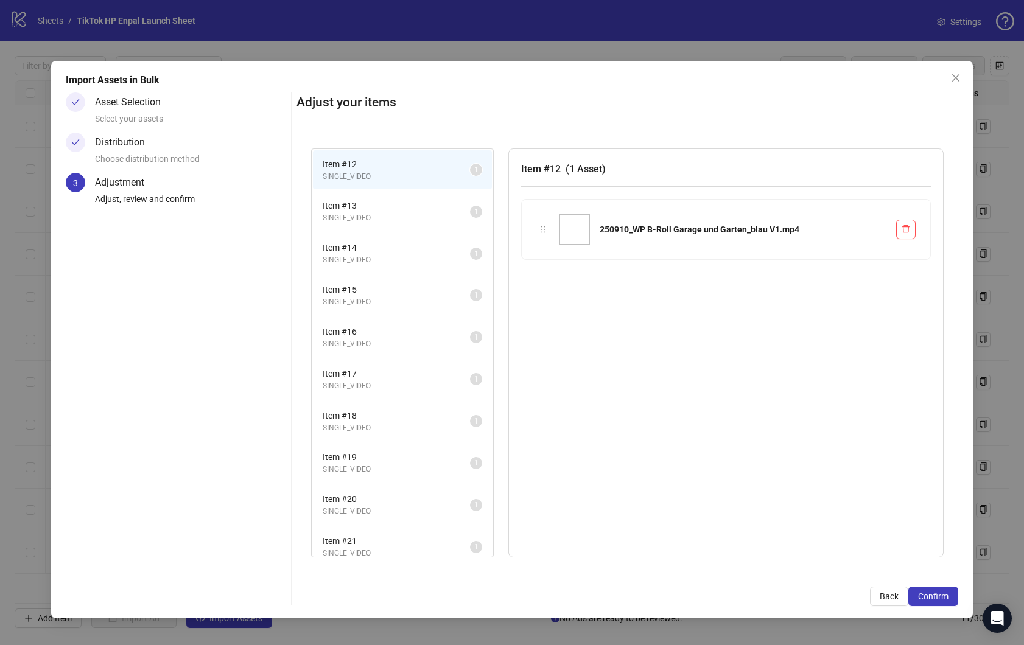
click at [939, 596] on span "Confirm" at bounding box center [933, 597] width 30 height 10
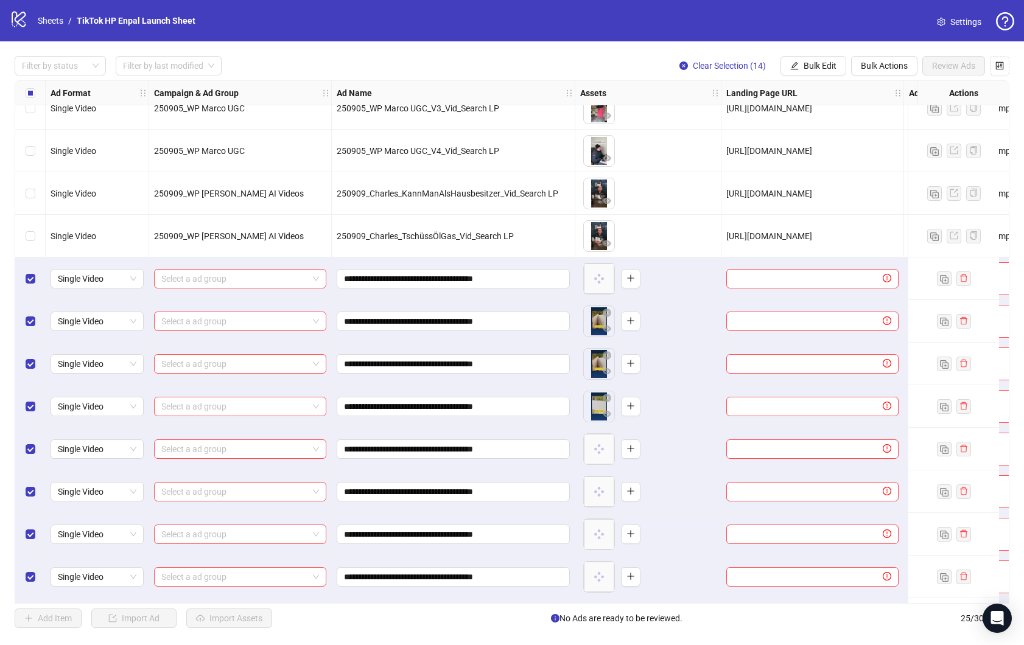
scroll to position [316, 0]
click at [317, 280] on span at bounding box center [240, 279] width 158 height 18
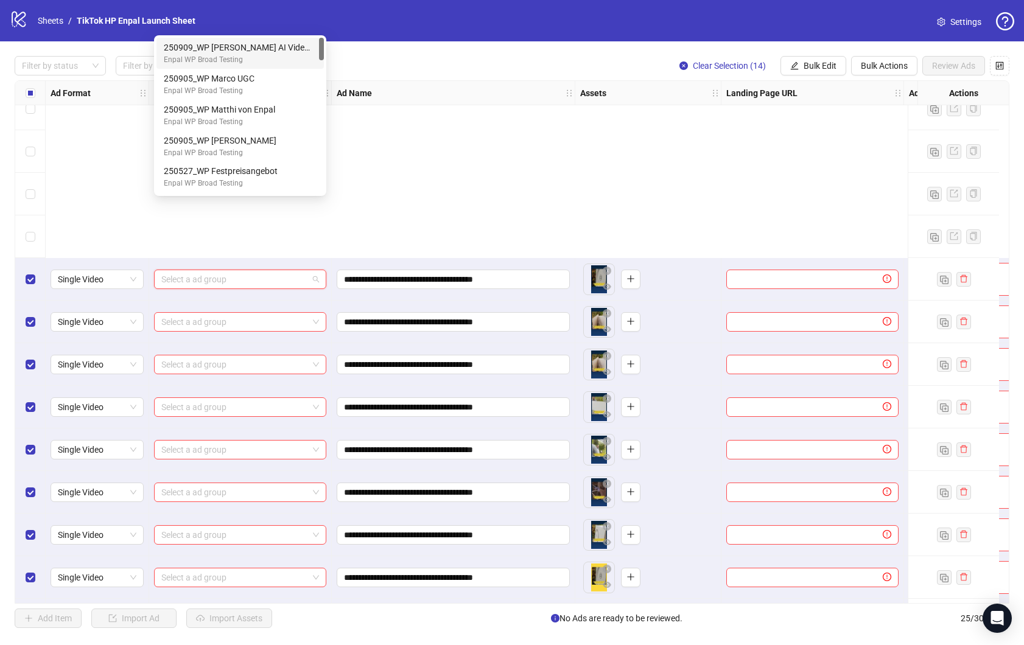
scroll to position [572, 0]
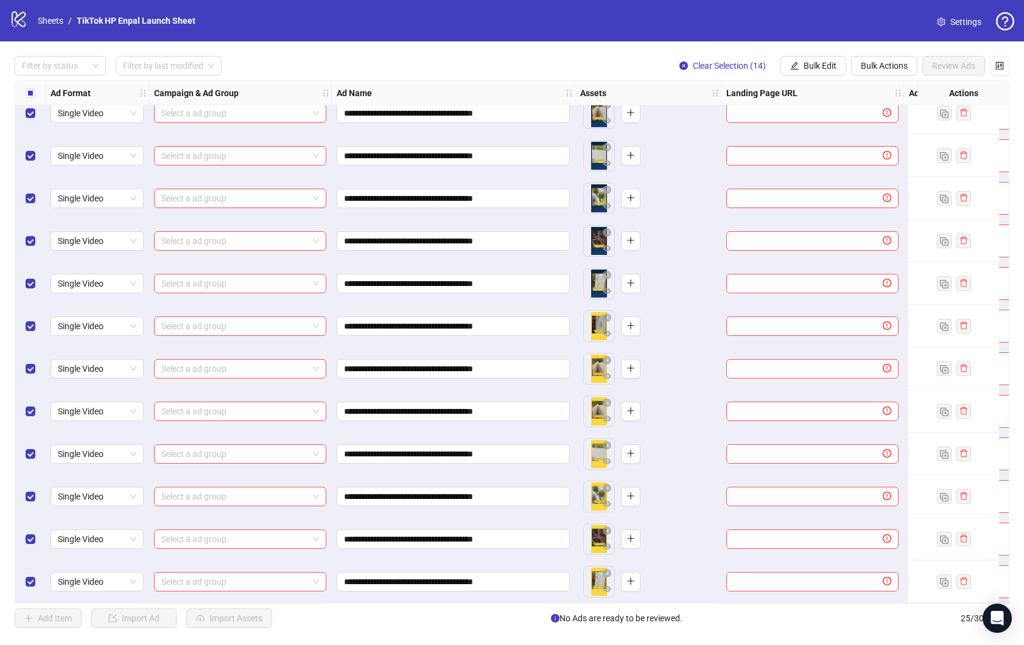
click at [672, 332] on div "To pick up a draggable item, press the space bar. While dragging, use the arrow…" at bounding box center [648, 326] width 136 height 38
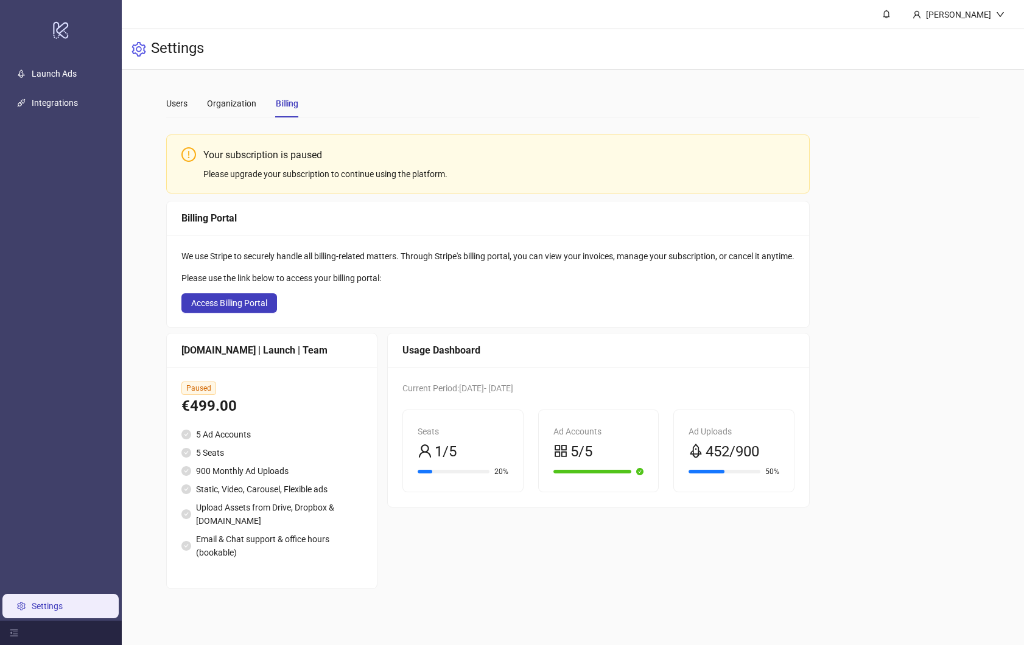
click at [393, 43] on div "Settings" at bounding box center [573, 49] width 902 height 41
click at [59, 69] on link "Launch Ads" at bounding box center [54, 74] width 45 height 10
click at [178, 106] on div "Users" at bounding box center [176, 103] width 21 height 13
click at [72, 72] on link "Launch Ads" at bounding box center [54, 74] width 45 height 10
click at [185, 100] on div "Users" at bounding box center [176, 103] width 21 height 13
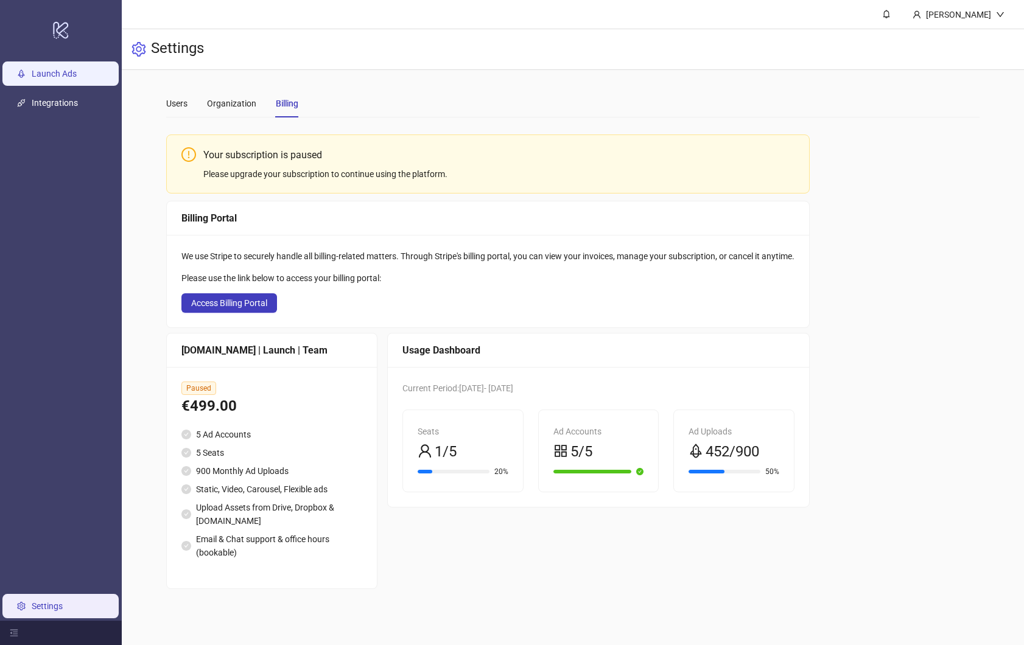
click at [55, 75] on link "Launch Ads" at bounding box center [54, 74] width 45 height 10
click at [184, 50] on h3 "Settings" at bounding box center [177, 49] width 53 height 21
click at [377, 86] on main "Users Organization Billing Your subscription is paused Please upgrade your subs…" at bounding box center [572, 339] width 833 height 539
